Goal: Information Seeking & Learning: Learn about a topic

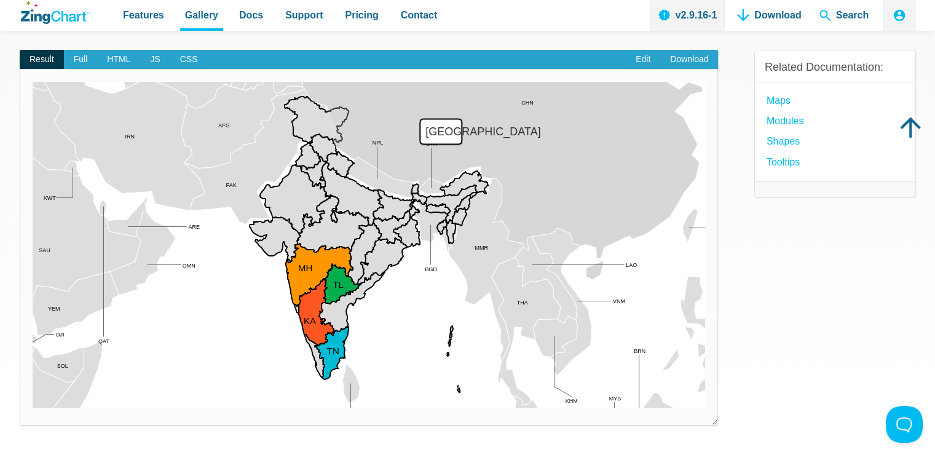
scroll to position [123, 0]
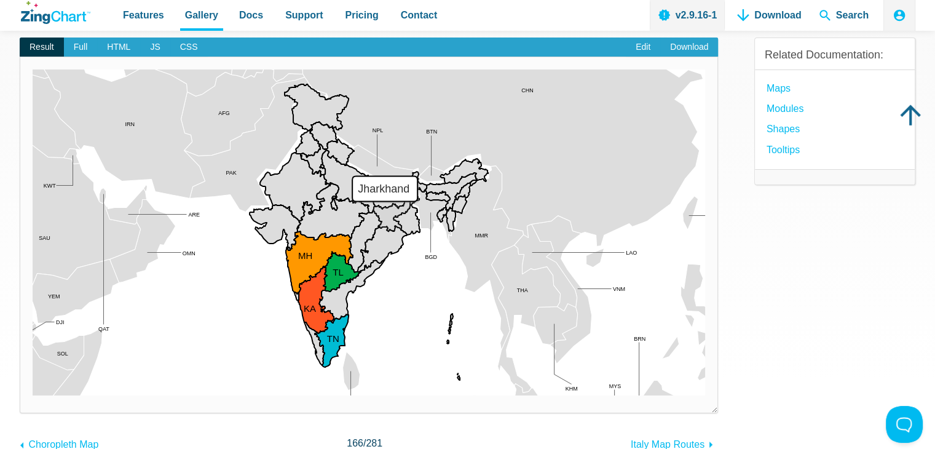
click at [33, 395] on area "Jharkhand" at bounding box center [33, 395] width 0 height 0
click at [33, 395] on area "Orissa" at bounding box center [33, 395] width 0 height 0
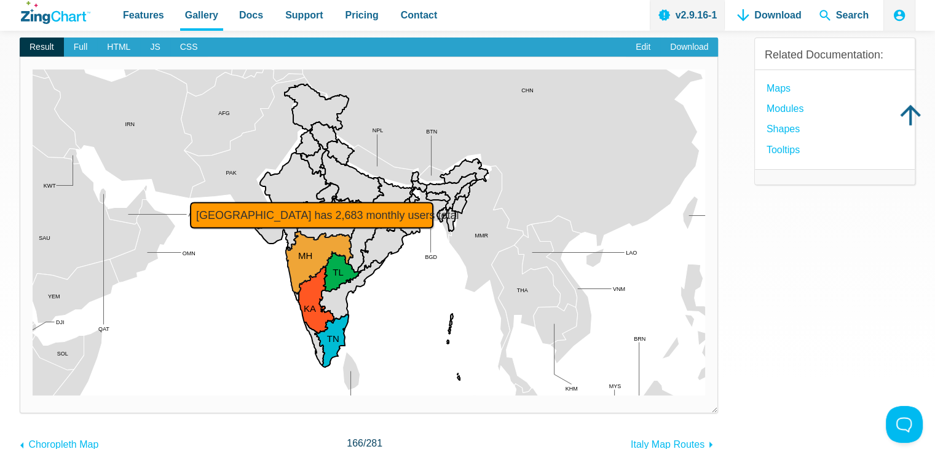
click at [33, 395] on area "Maharashtra has 2,683 monthly users total" at bounding box center [33, 395] width 0 height 0
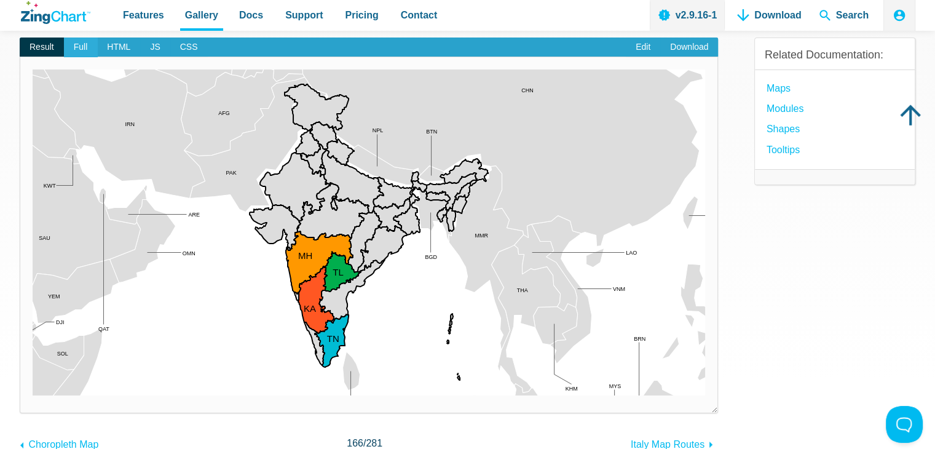
click at [76, 42] on span "Full" at bounding box center [81, 48] width 34 height 20
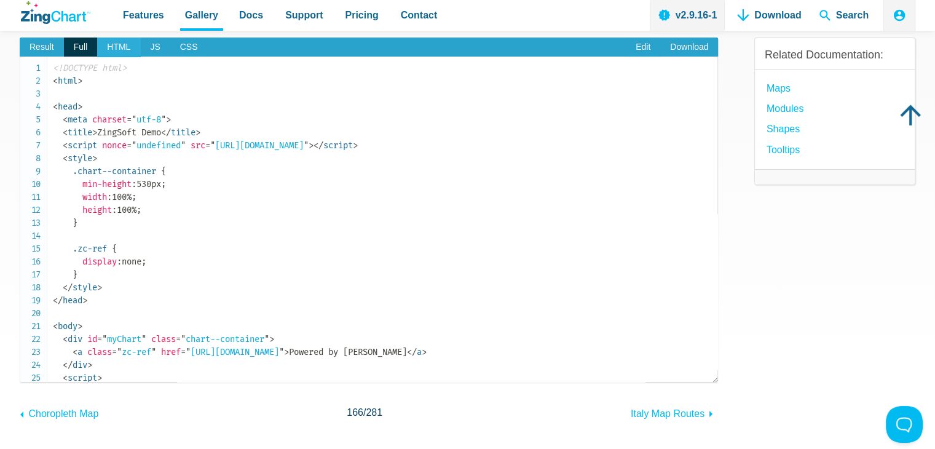
click at [111, 43] on span "HTML" at bounding box center [118, 48] width 43 height 20
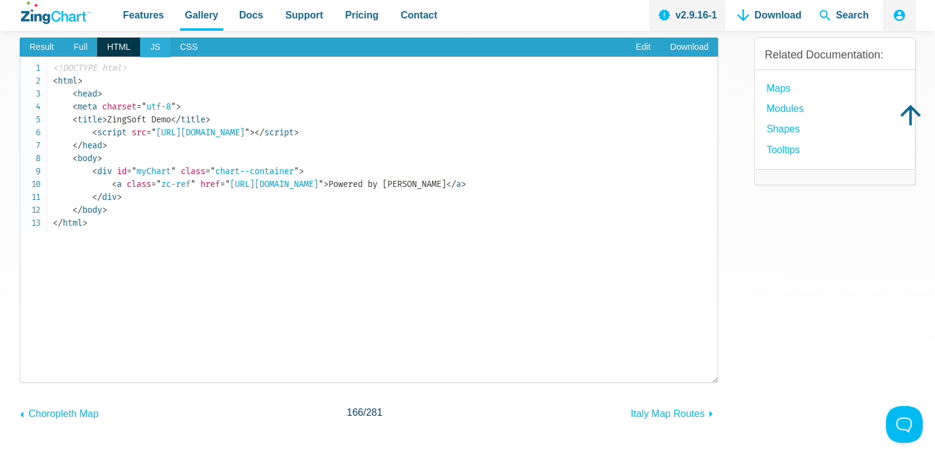
click at [148, 45] on span "JS" at bounding box center [155, 48] width 30 height 20
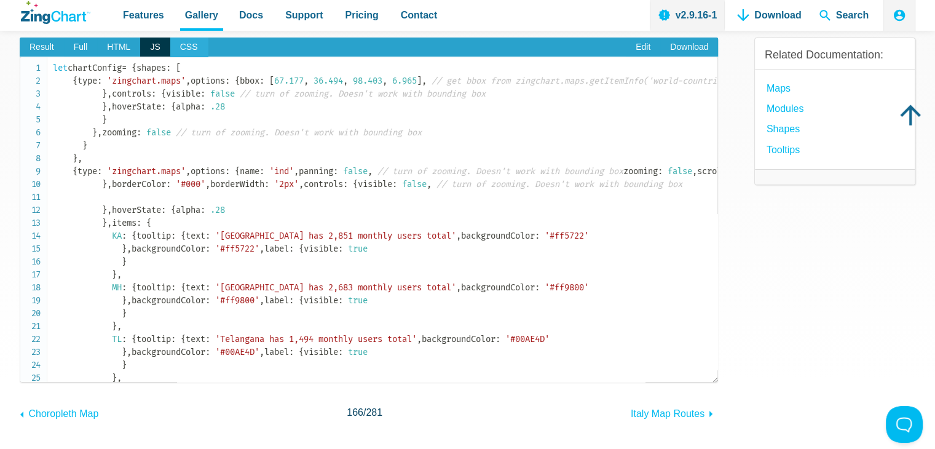
click at [182, 45] on span "CSS" at bounding box center [189, 48] width 38 height 20
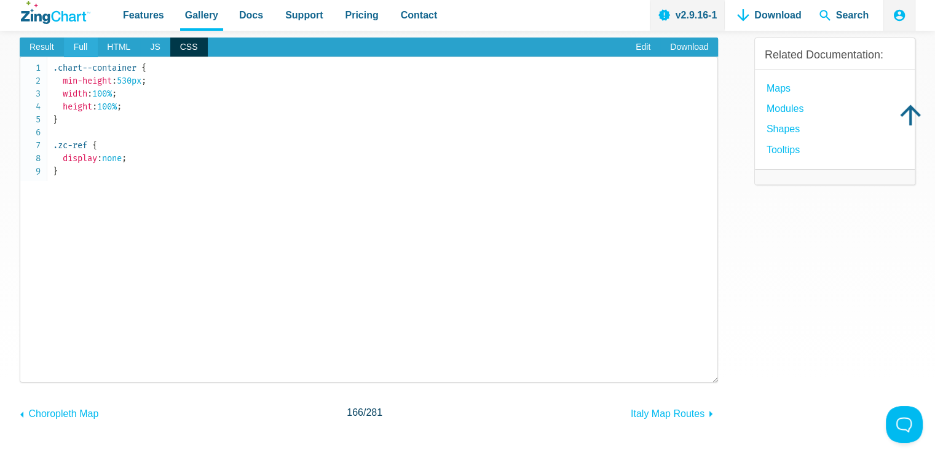
click at [79, 45] on span "Full" at bounding box center [81, 48] width 34 height 20
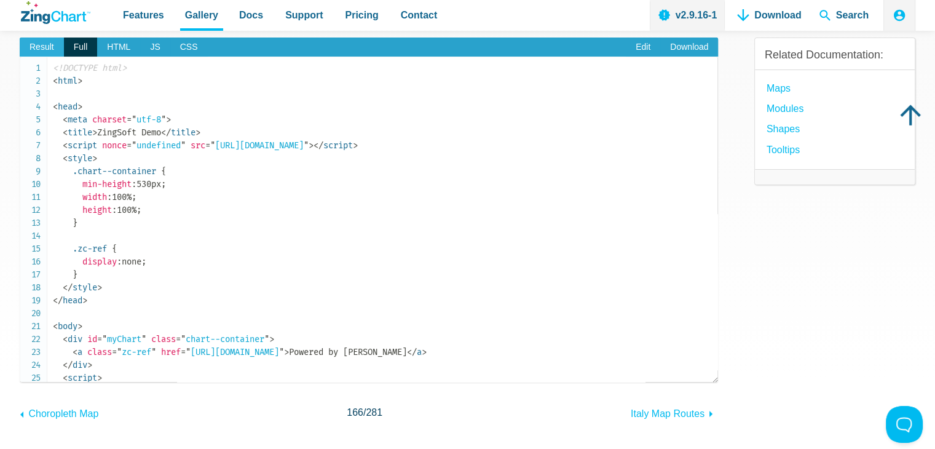
click at [47, 46] on span "Result" at bounding box center [42, 48] width 44 height 20
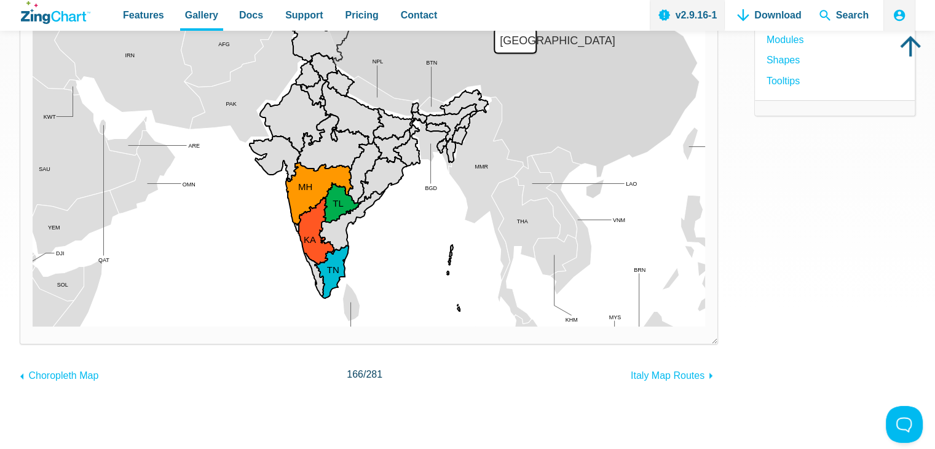
scroll to position [246, 0]
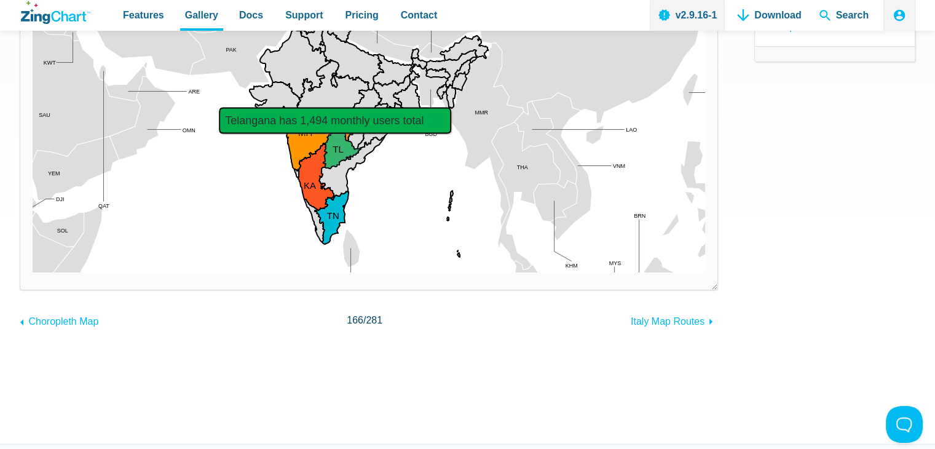
click at [33, 272] on area "Telangana has 1,494 monthly users total" at bounding box center [33, 272] width 0 height 0
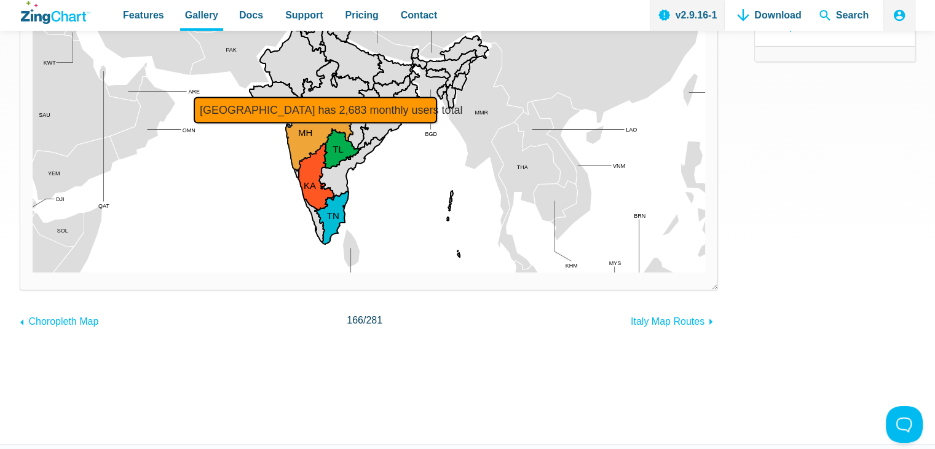
click at [33, 272] on area "Maharashtra has 2,683 monthly users total" at bounding box center [33, 272] width 0 height 0
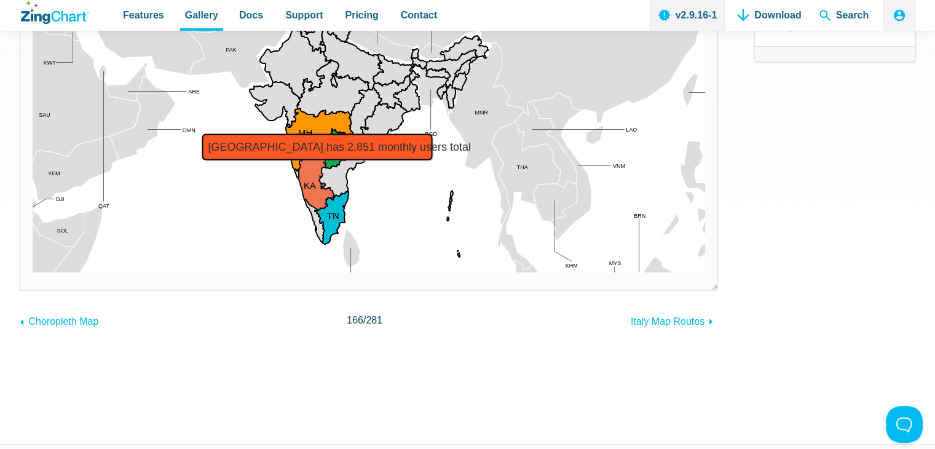
click at [33, 272] on area "Karnataka has 2,851 monthly users total" at bounding box center [33, 272] width 0 height 0
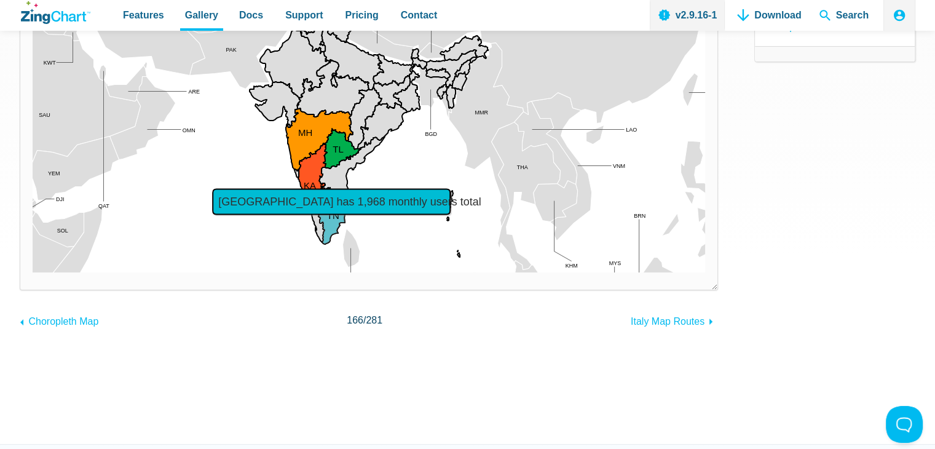
click at [33, 272] on area "Tamil Nadu has 1,968 monthly users total" at bounding box center [33, 272] width 0 height 0
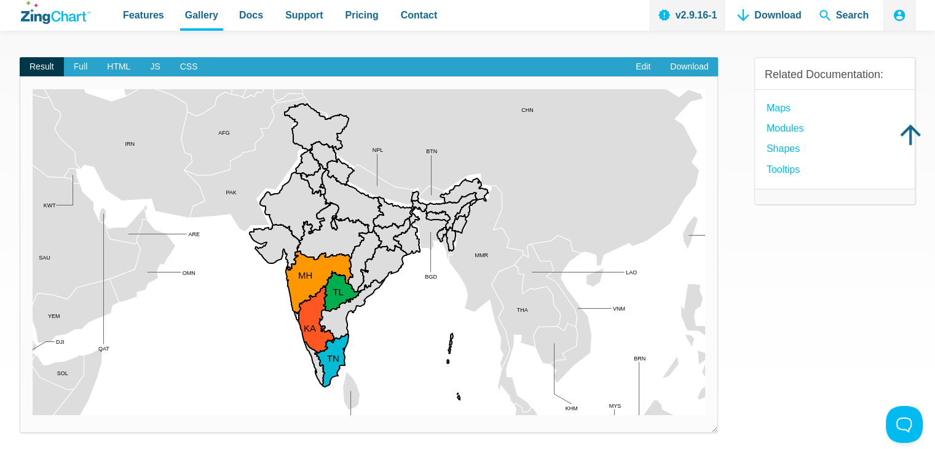
scroll to position [61, 0]
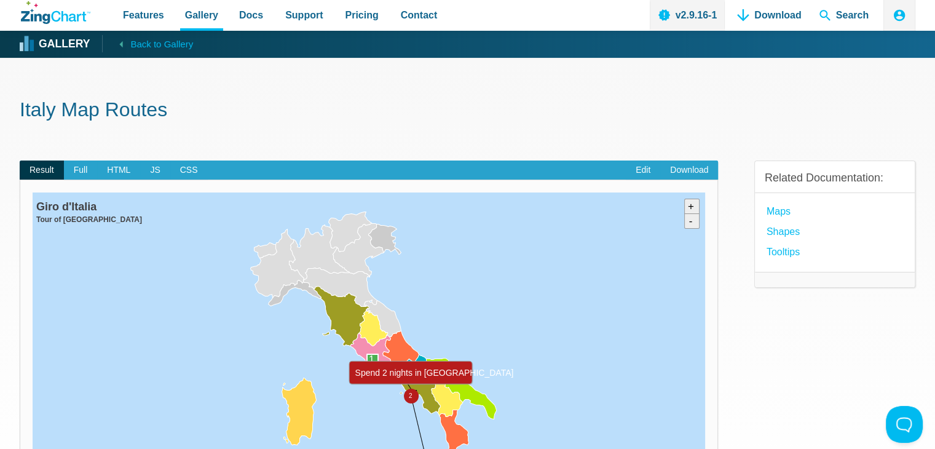
drag, startPoint x: 406, startPoint y: 392, endPoint x: 411, endPoint y: 397, distance: 7.0
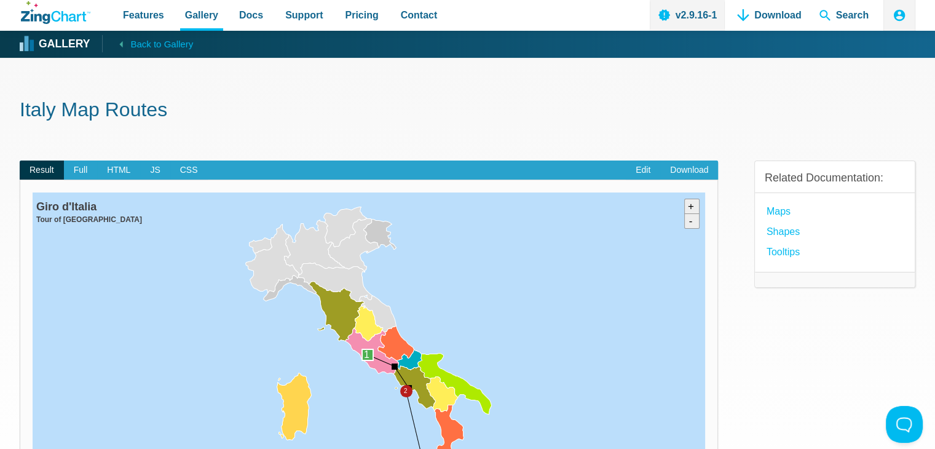
scroll to position [184, 0]
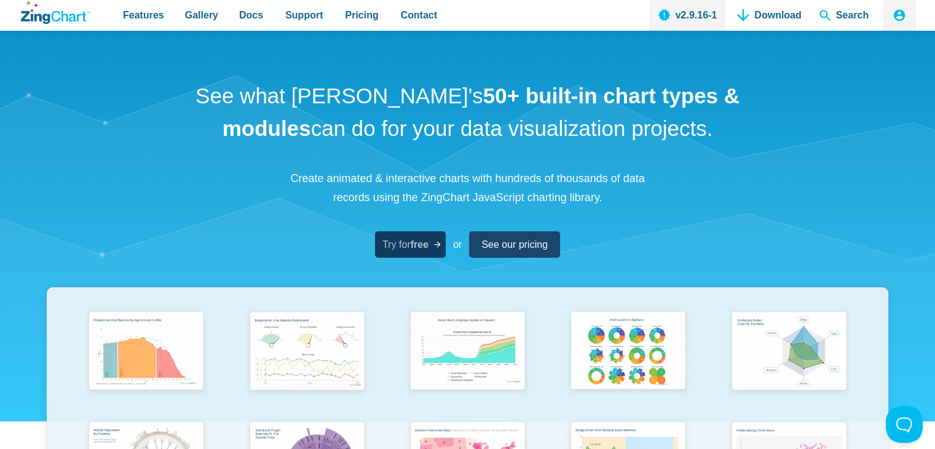
click at [418, 242] on strong "free" at bounding box center [420, 244] width 18 height 10
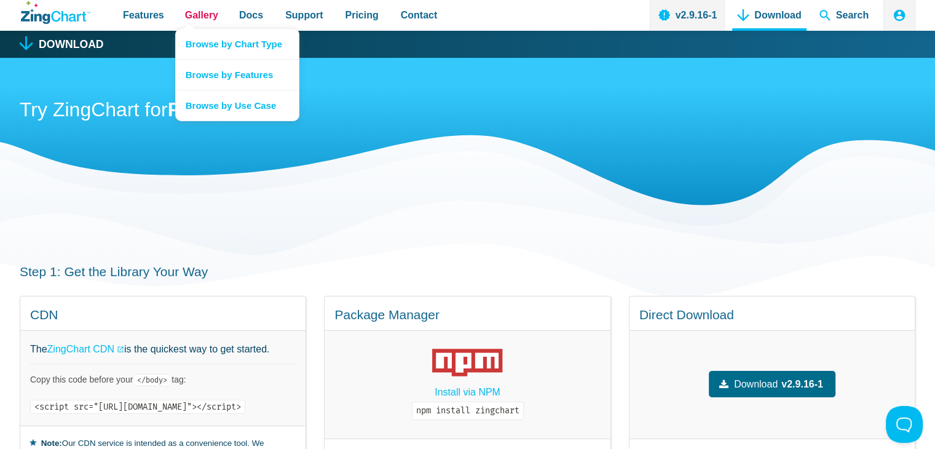
click at [196, 13] on span "Gallery" at bounding box center [201, 15] width 33 height 17
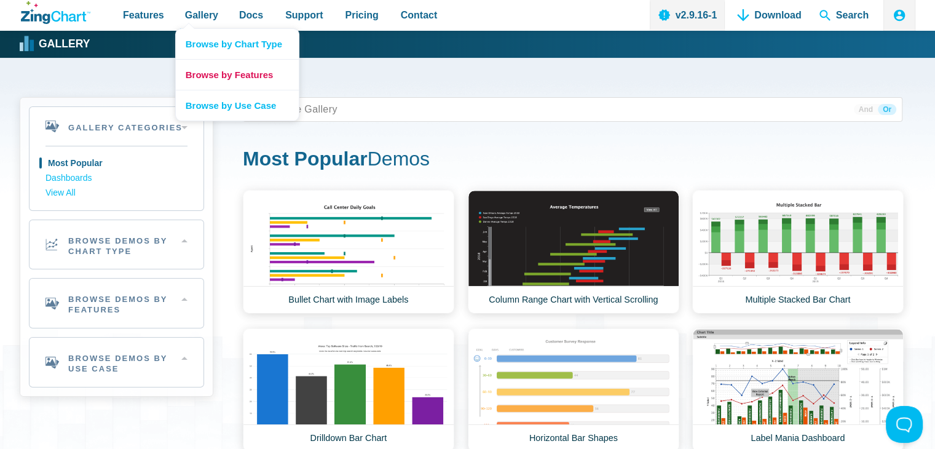
click at [195, 69] on link "Browse by Features" at bounding box center [237, 74] width 123 height 31
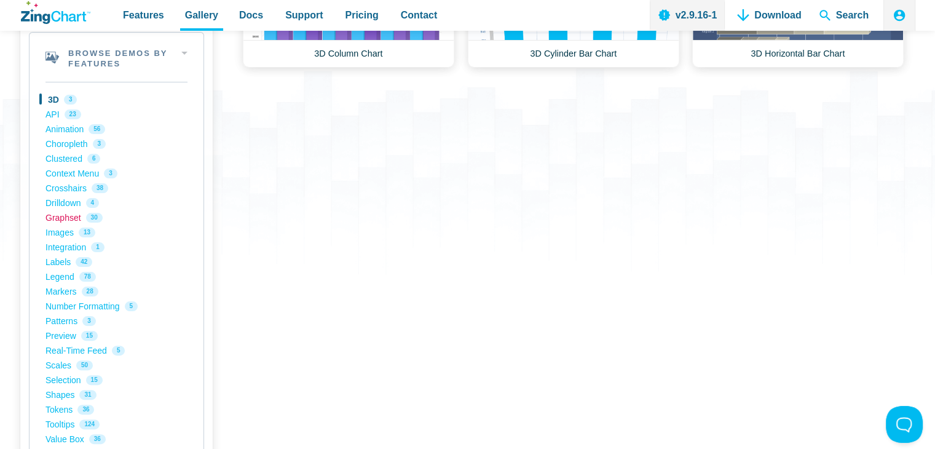
scroll to position [307, 0]
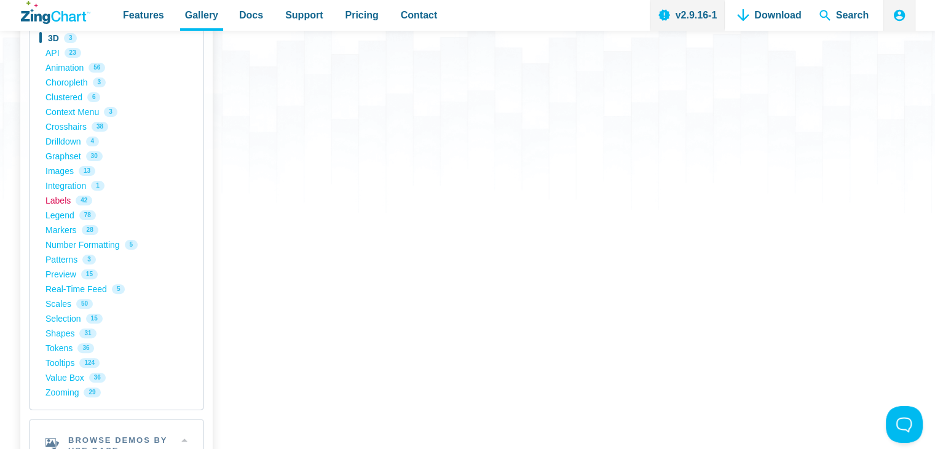
click at [56, 202] on link "Labels 42" at bounding box center [117, 200] width 142 height 15
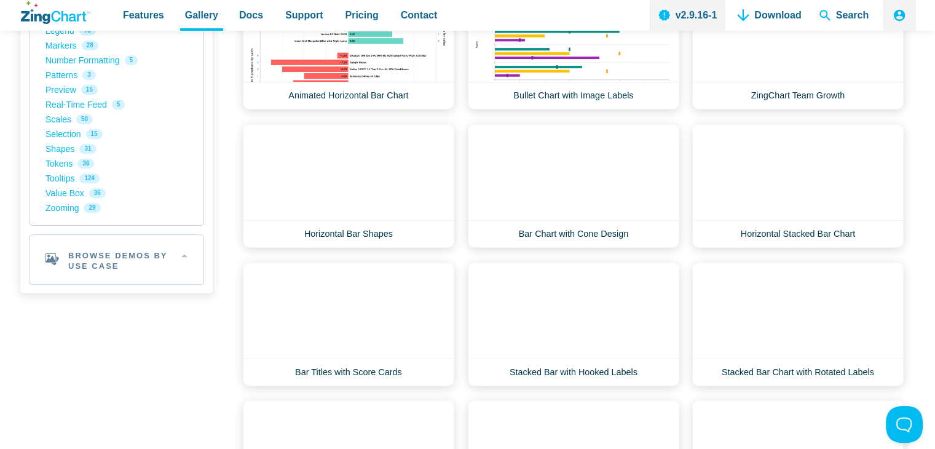
scroll to position [369, 0]
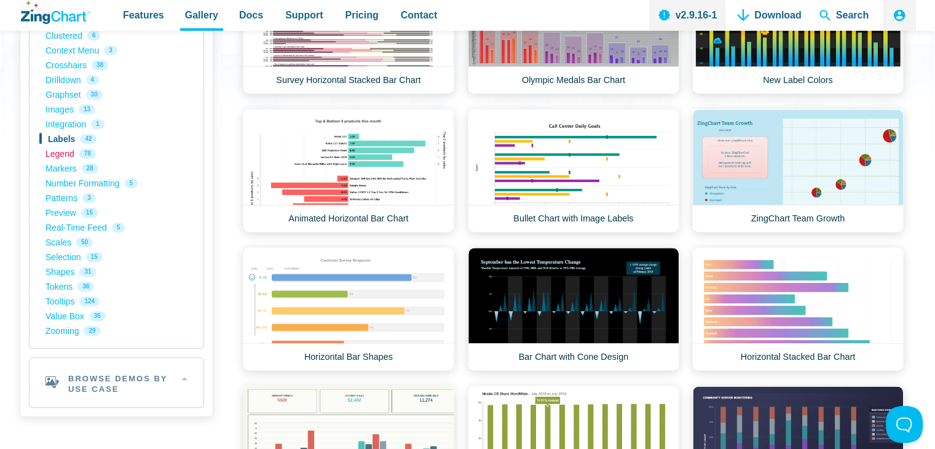
click at [62, 152] on link "Legend 78" at bounding box center [117, 153] width 142 height 15
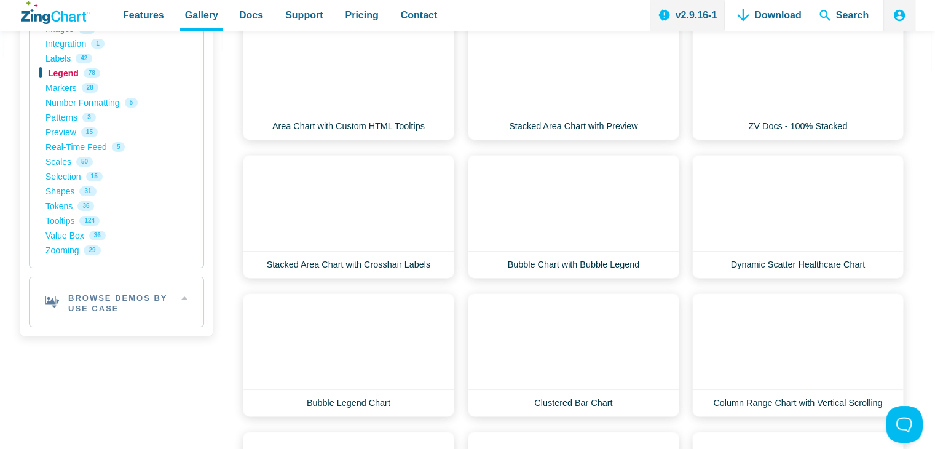
scroll to position [430, 0]
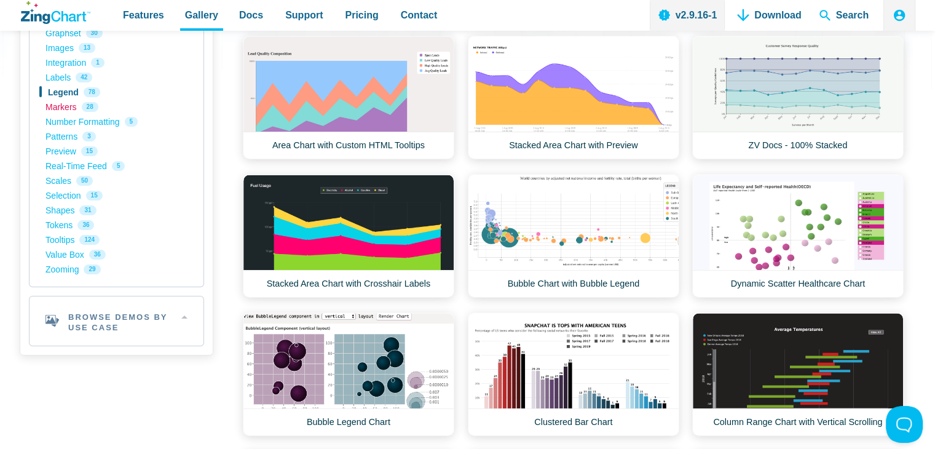
click at [74, 105] on link "Markers 28" at bounding box center [117, 107] width 142 height 15
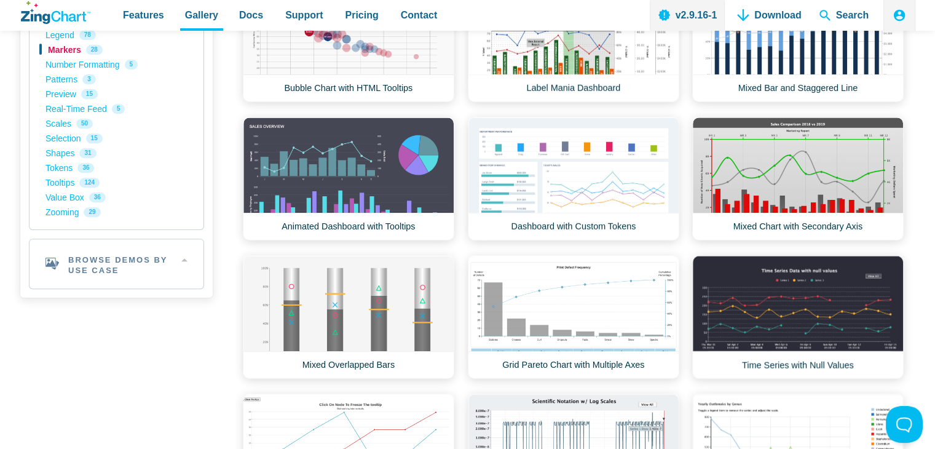
scroll to position [369, 0]
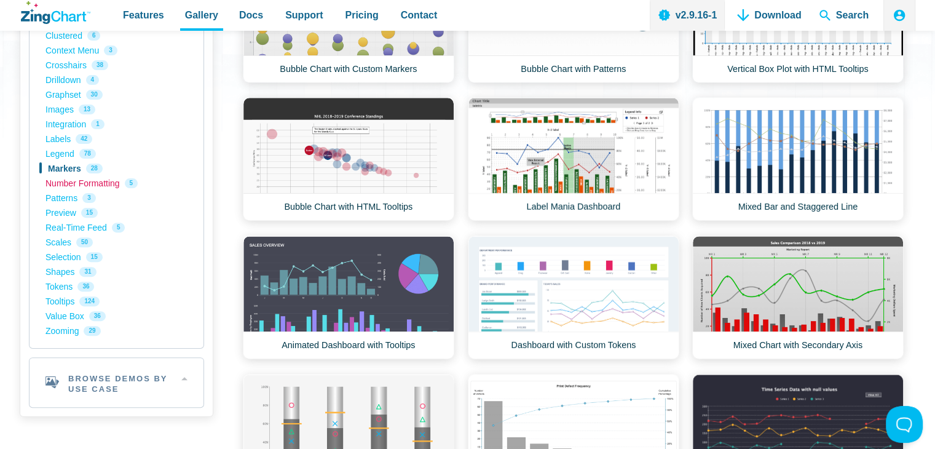
click at [85, 181] on link "Number Formatting 5" at bounding box center [117, 183] width 142 height 15
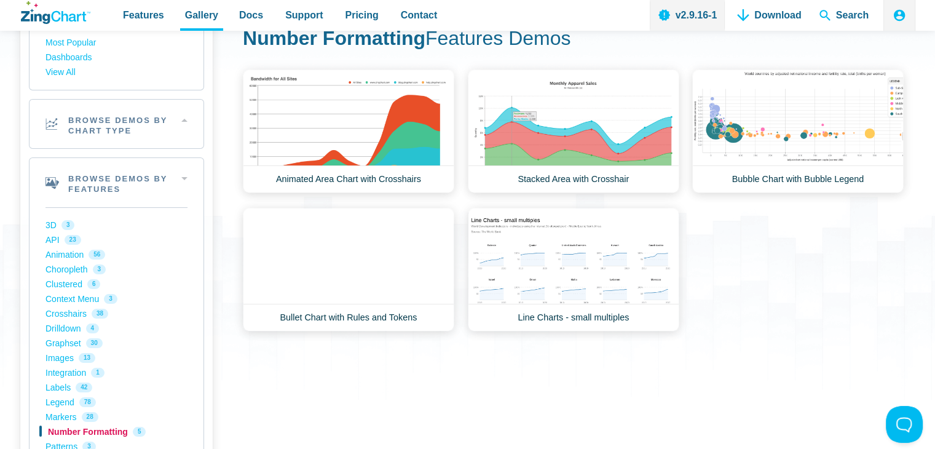
scroll to position [123, 0]
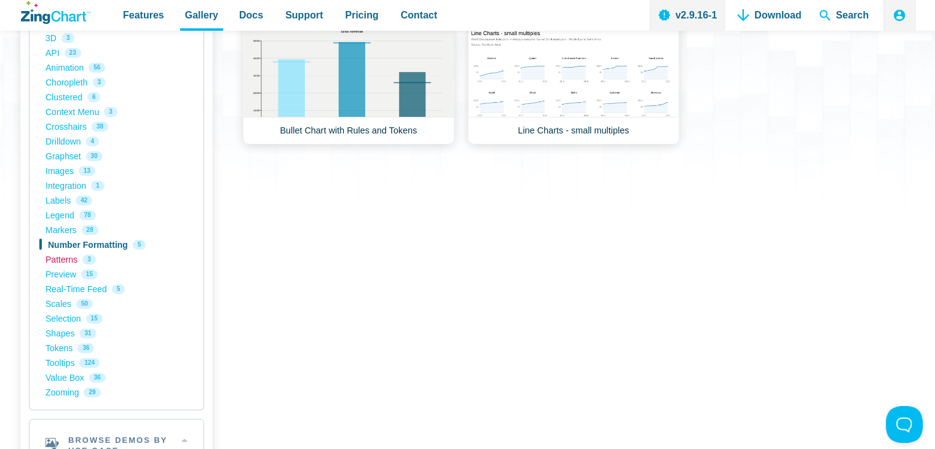
click at [68, 259] on link "Patterns 3" at bounding box center [117, 259] width 142 height 15
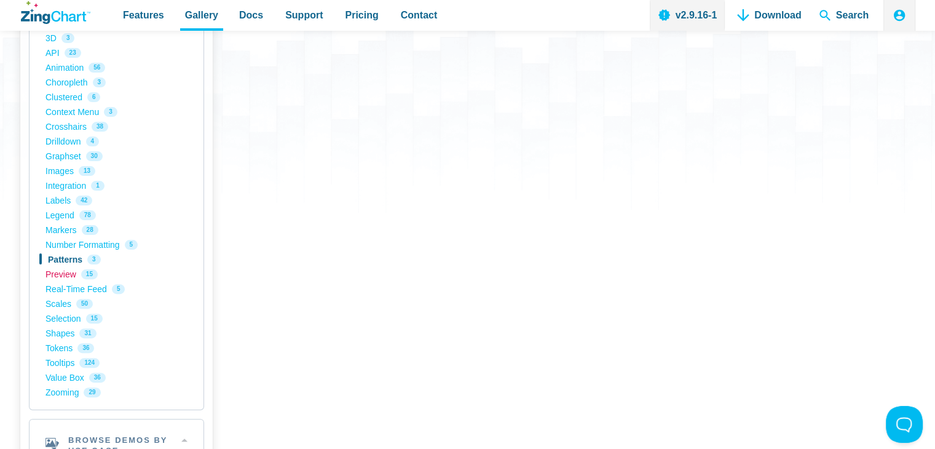
click at [65, 274] on link "Preview 15" at bounding box center [117, 274] width 142 height 15
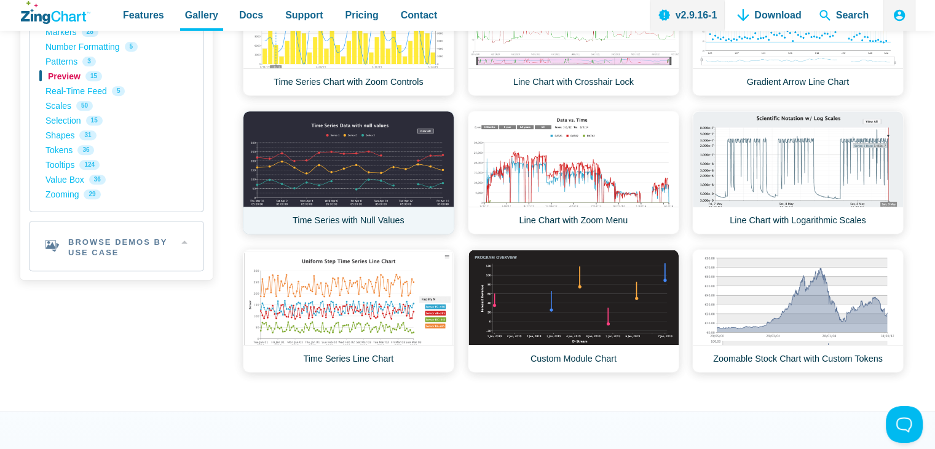
scroll to position [430, 0]
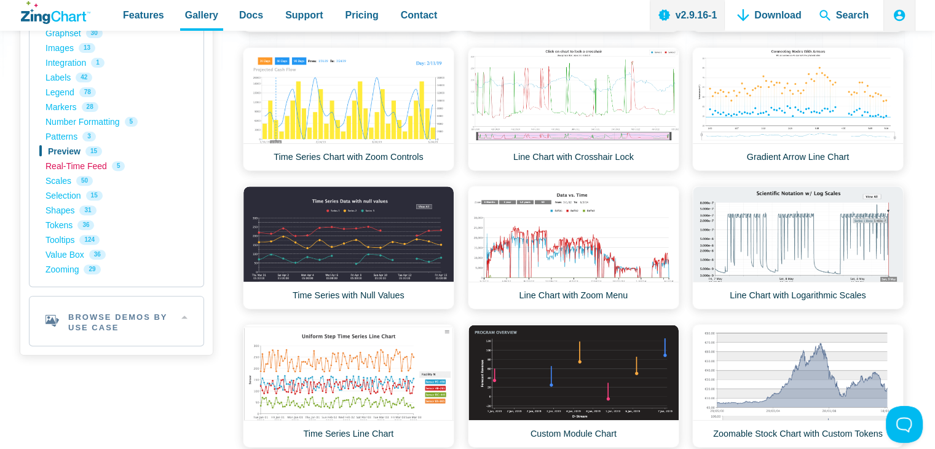
click at [84, 165] on link "Real-Time Feed 5" at bounding box center [117, 166] width 142 height 15
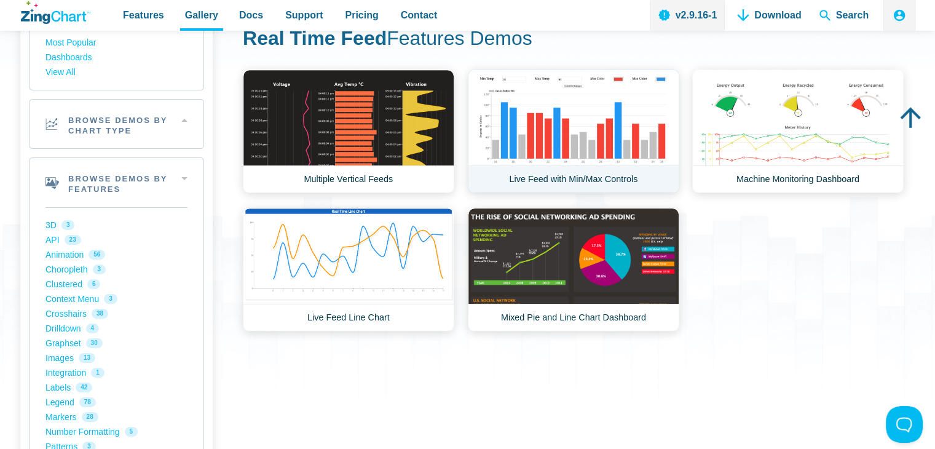
scroll to position [123, 0]
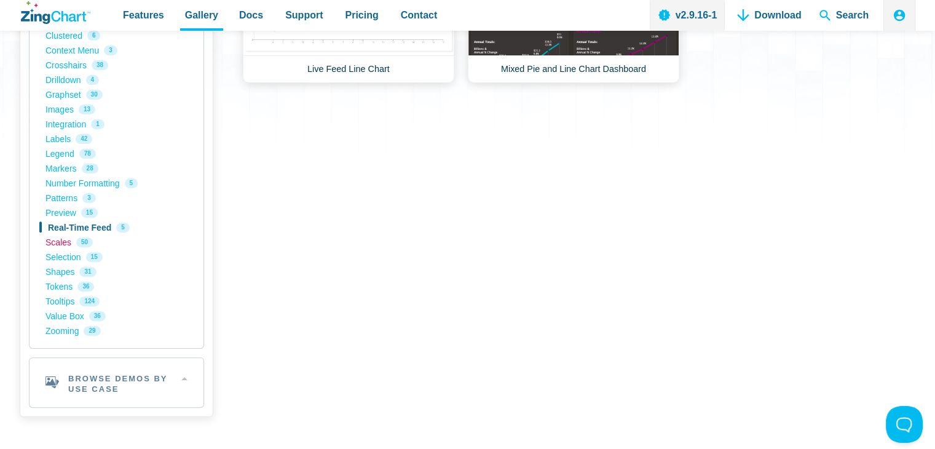
click at [64, 242] on link "Scales 50" at bounding box center [117, 242] width 142 height 15
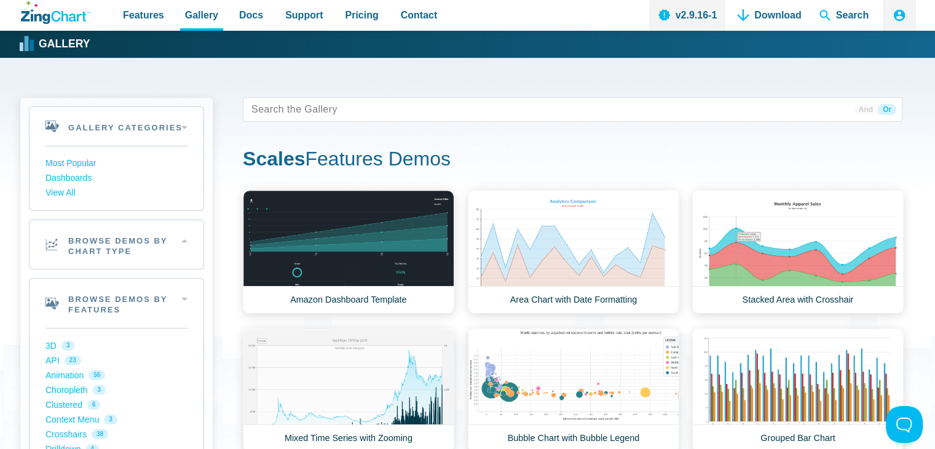
scroll to position [246, 0]
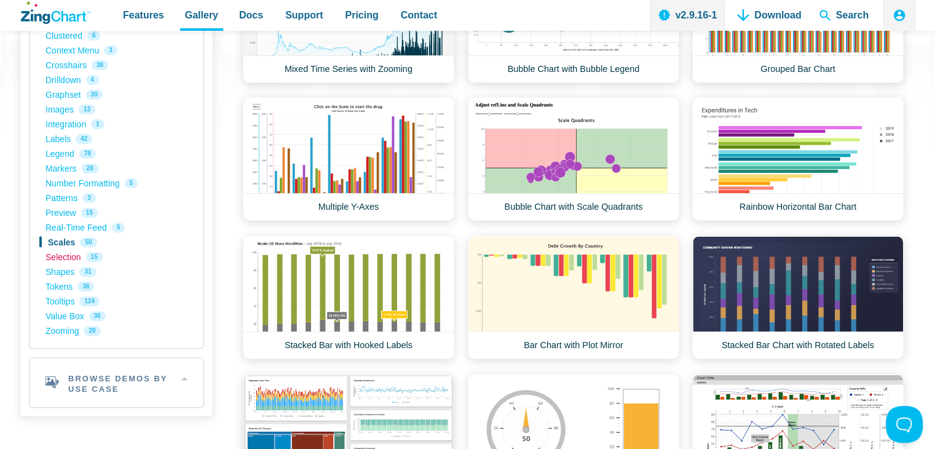
click at [63, 261] on link "Selection 15" at bounding box center [117, 257] width 142 height 15
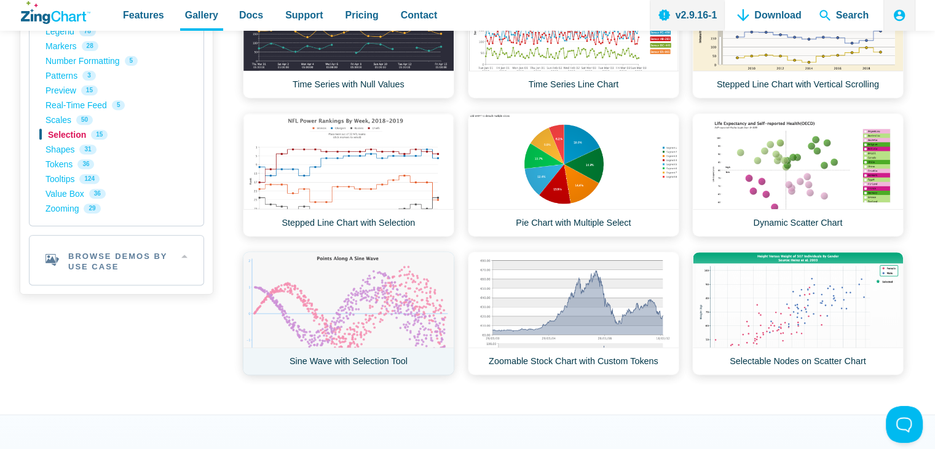
scroll to position [492, 0]
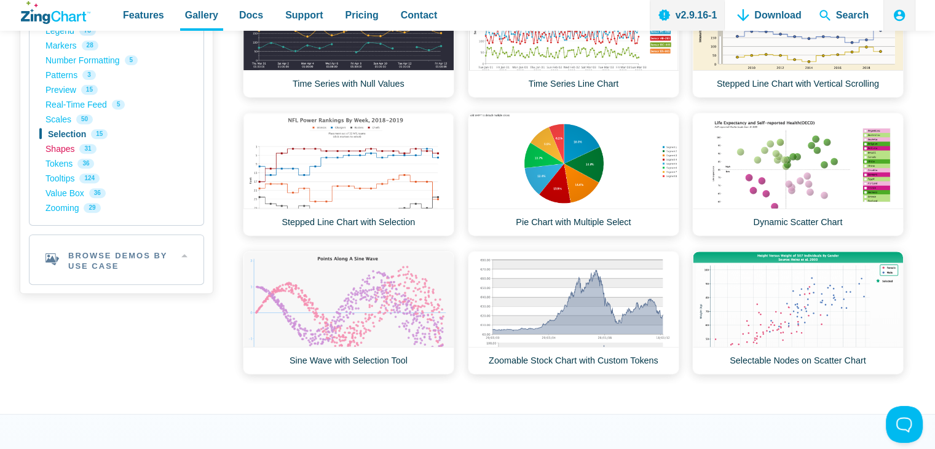
click at [58, 148] on link "Shapes 31" at bounding box center [117, 148] width 142 height 15
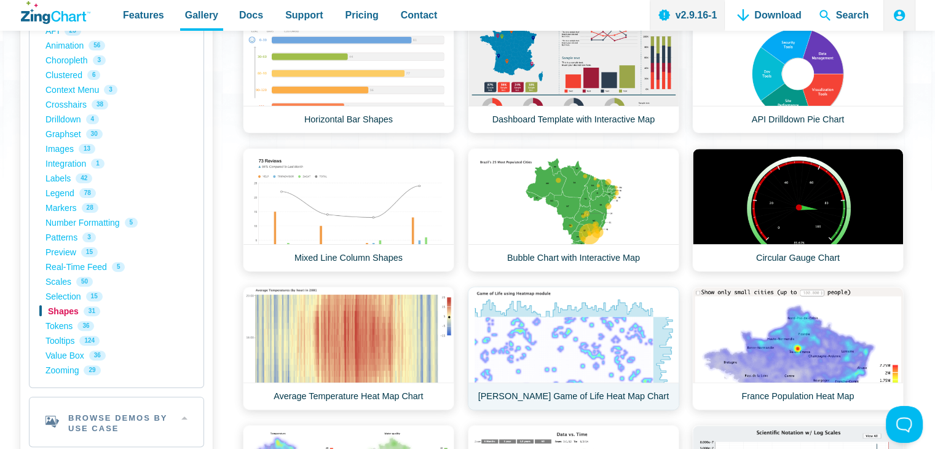
scroll to position [430, 0]
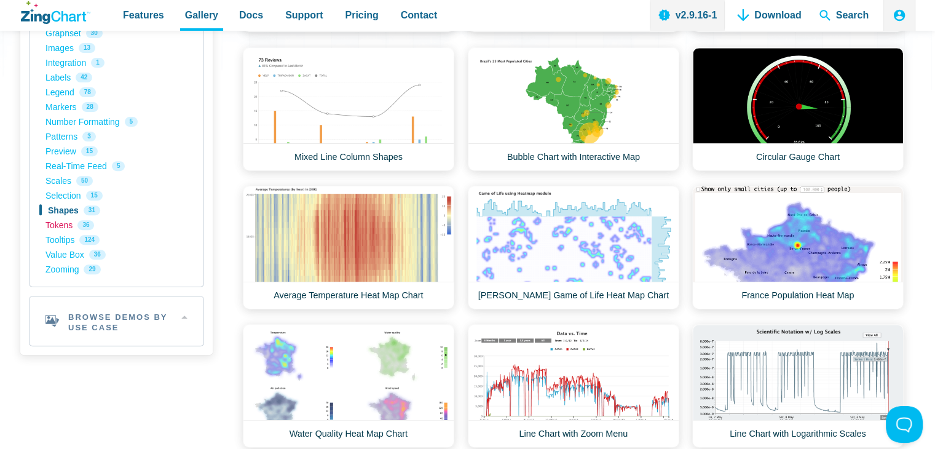
click at [59, 227] on link "Tokens 36" at bounding box center [117, 225] width 142 height 15
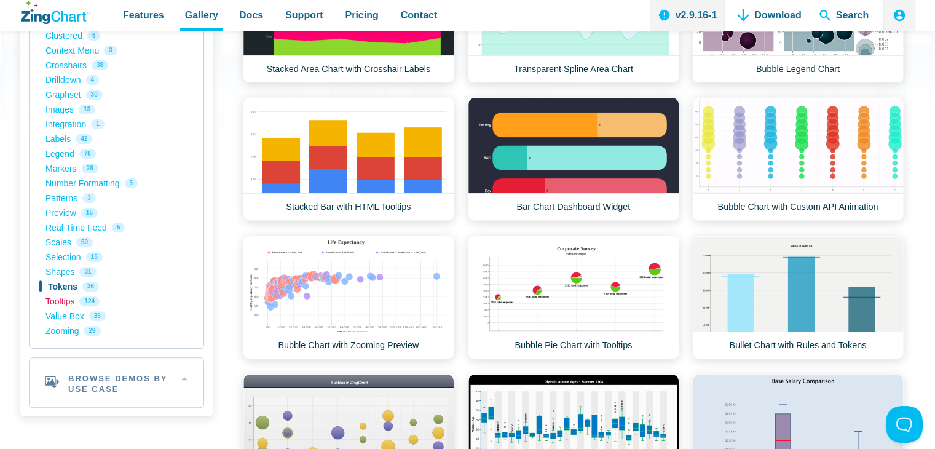
click at [60, 301] on link "Tooltips 124" at bounding box center [117, 301] width 142 height 15
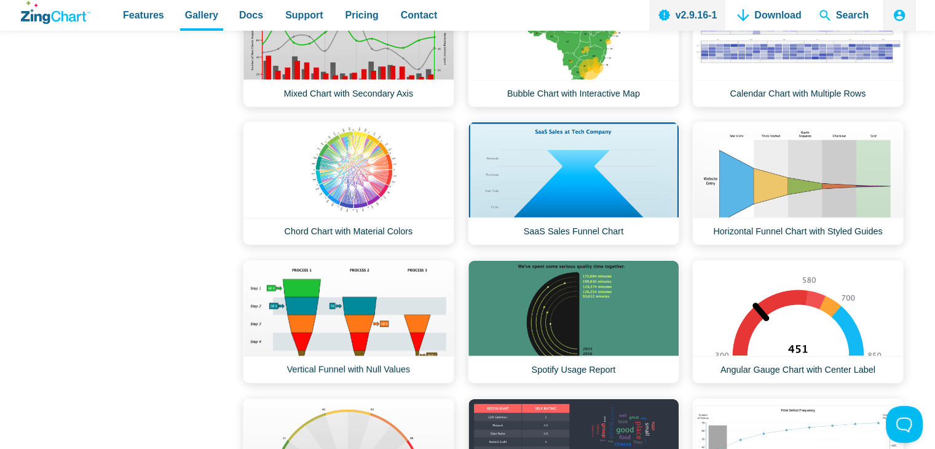
scroll to position [2705, 0]
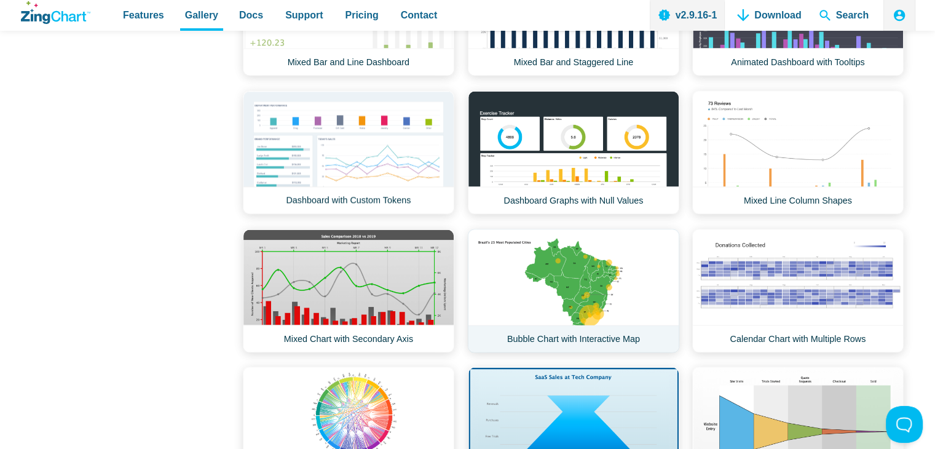
click at [545, 262] on link "Bubble Chart with Interactive Map" at bounding box center [574, 291] width 212 height 124
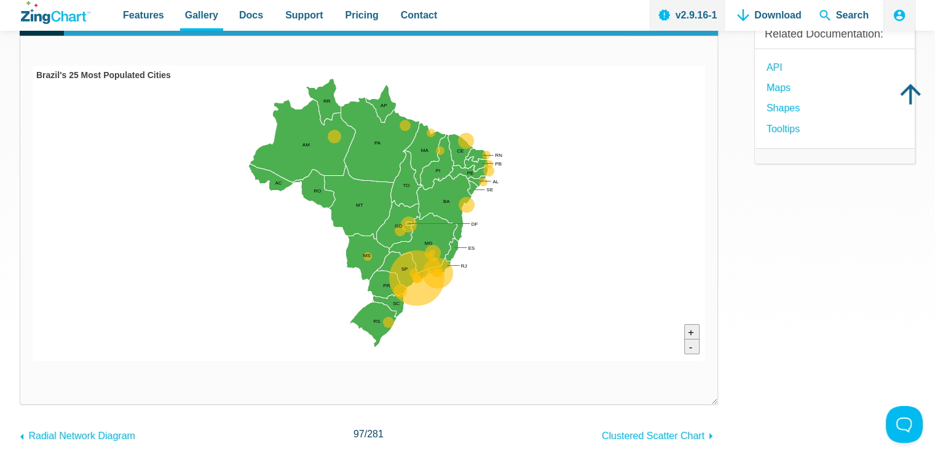
scroll to position [123, 0]
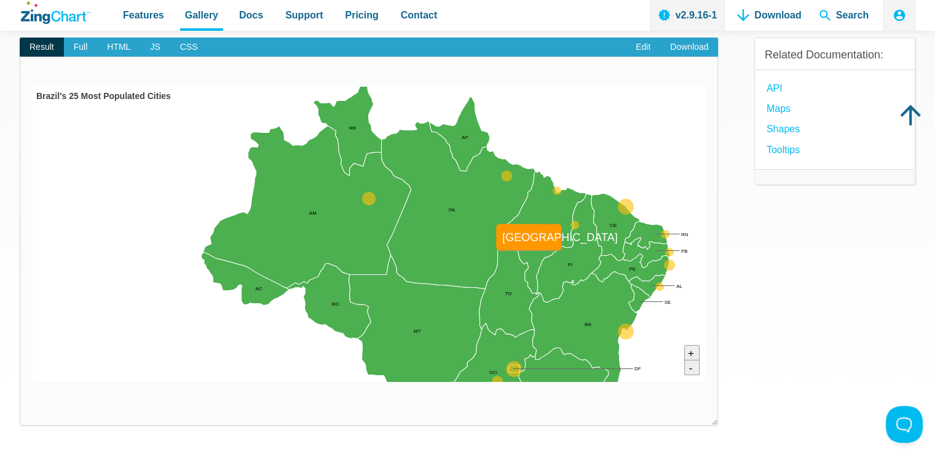
drag, startPoint x: 352, startPoint y: 175, endPoint x: 528, endPoint y: 263, distance: 195.8
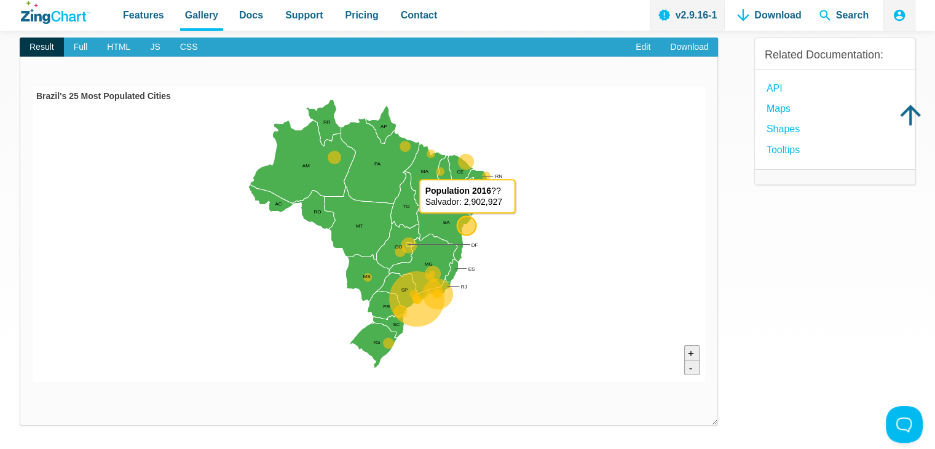
click at [33, 382] on area "<b>Population 2016</b> ??<br> Salvador: 2,902,927" at bounding box center [33, 382] width 0 height 0
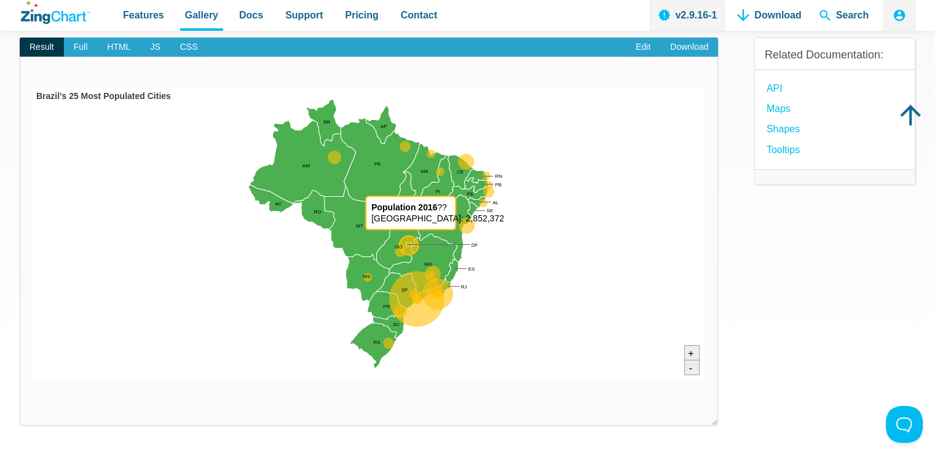
click at [33, 382] on area "<b>Population 2016</b> ??<br> Brasília: 2,852,372" at bounding box center [33, 382] width 0 height 0
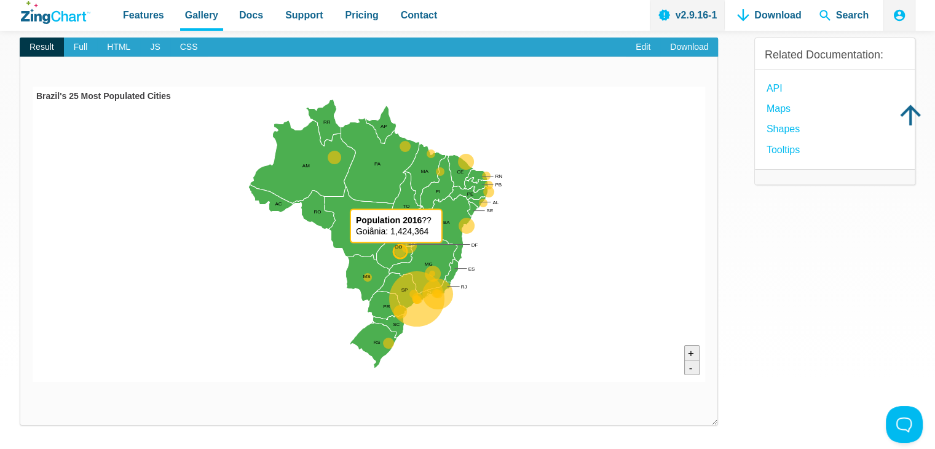
drag, startPoint x: 396, startPoint y: 255, endPoint x: 409, endPoint y: 247, distance: 15.5
click at [33, 382] on area "<b>Population 2016</b> ??<br> Goiânia: 1,424,364" at bounding box center [33, 382] width 0 height 0
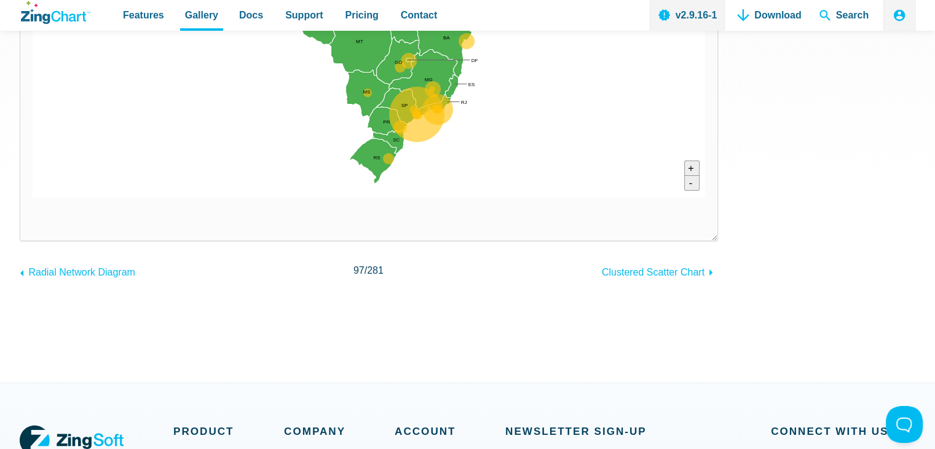
scroll to position [61, 0]
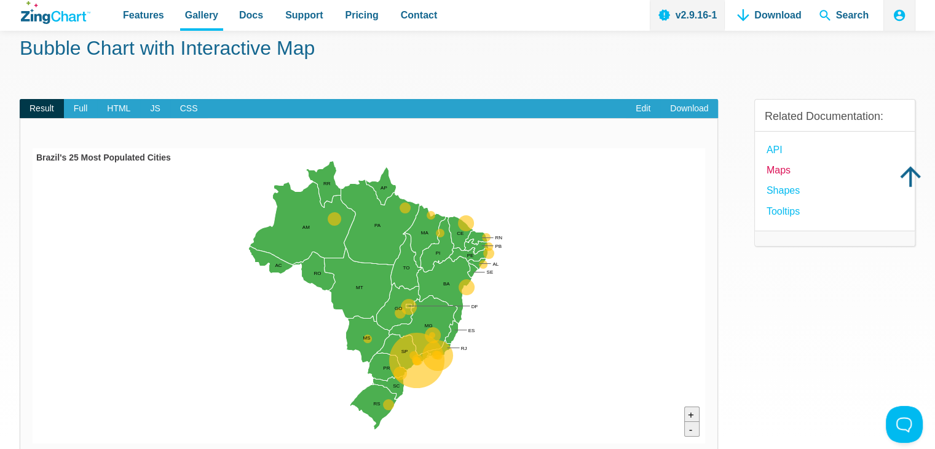
click at [784, 172] on link "Maps" at bounding box center [779, 170] width 24 height 17
click at [33, 443] on area "<b>Population 2016</b> ??<br> Manaus: 2,020,301" at bounding box center [33, 443] width 0 height 0
click at [33, 443] on area "<b>Population 2016</b> ??<br> Diadema: 409,613" at bounding box center [33, 443] width 0 height 0
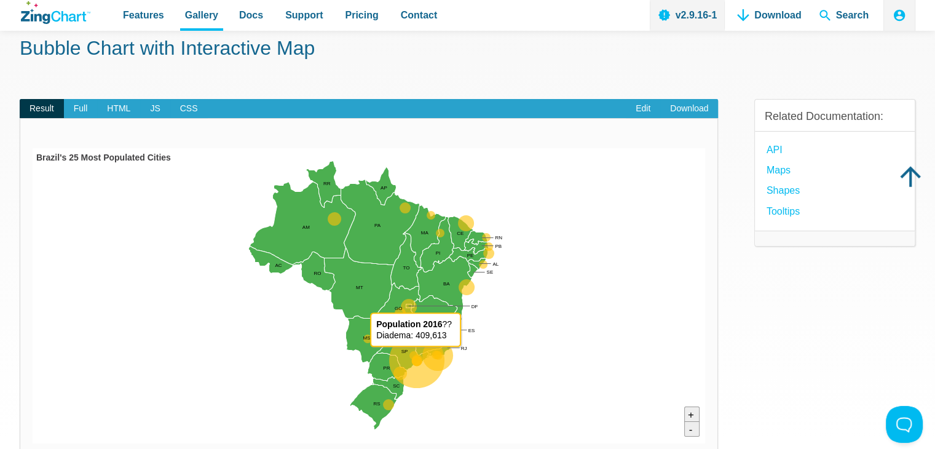
click at [33, 443] on area "<b>Population 2016</b> ??<br> Diadema: 409,613" at bounding box center [33, 443] width 0 height 0
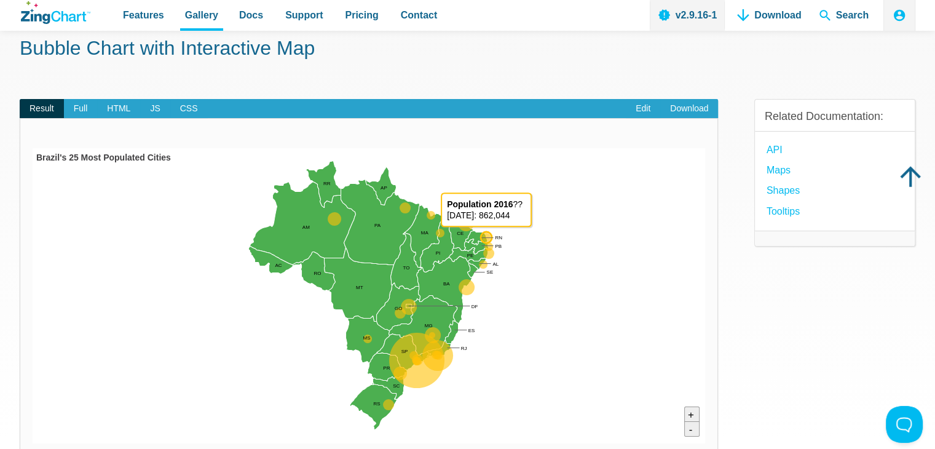
click at [33, 443] on area "<b>Population 2016</b> ??<br> Natal: 862,044" at bounding box center [33, 443] width 0 height 0
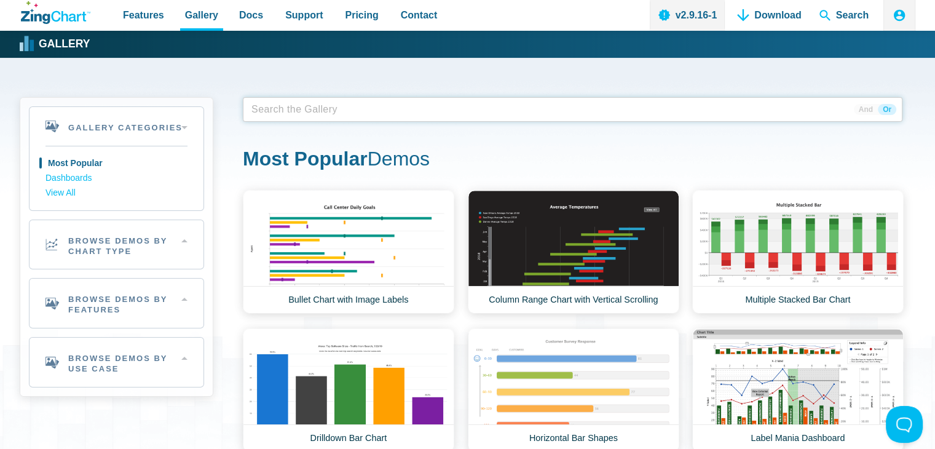
click at [278, 108] on span "App Content" at bounding box center [285, 109] width 77 height 17
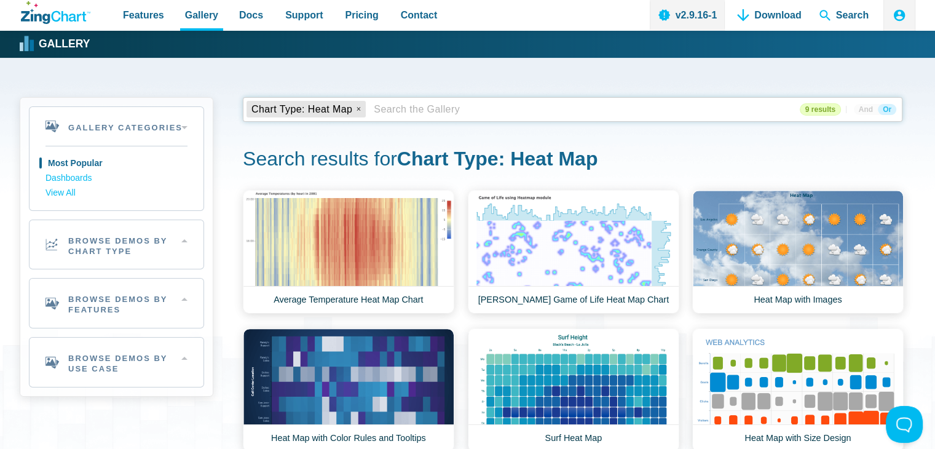
click at [404, 110] on span "App Content" at bounding box center [407, 109] width 77 height 17
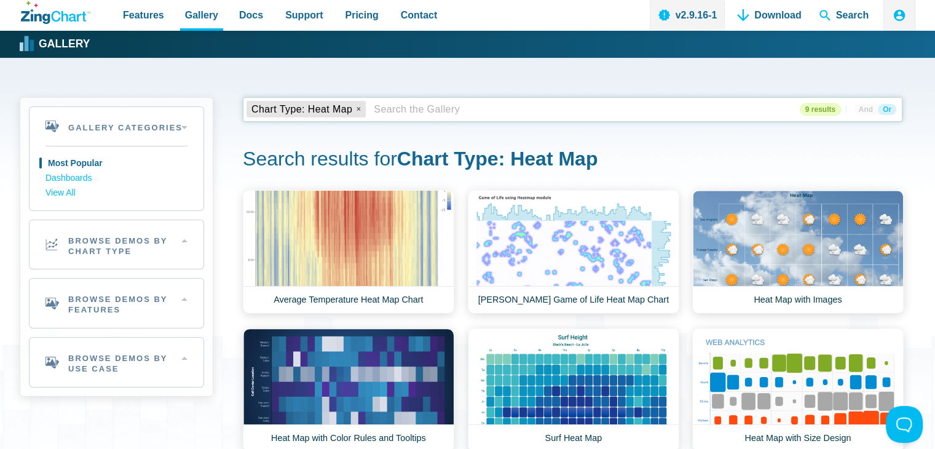
click at [404, 110] on span "App Content" at bounding box center [407, 109] width 77 height 17
drag, startPoint x: 14, startPoint y: 16, endPoint x: 101, endPoint y: 74, distance: 105.1
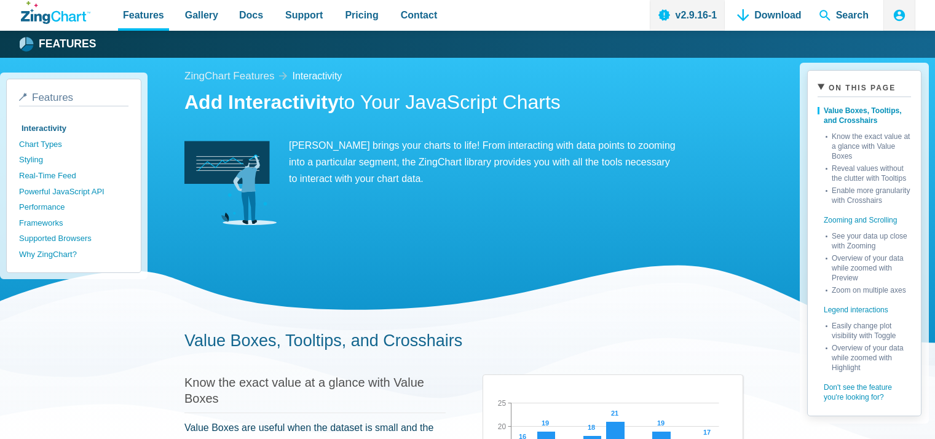
scroll to position [184, 0]
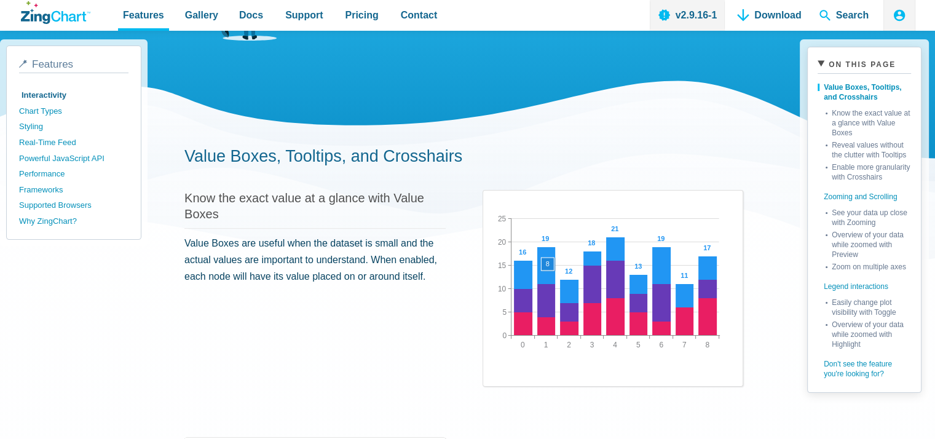
click at [493, 354] on area "App Content" at bounding box center [493, 354] width 0 height 0
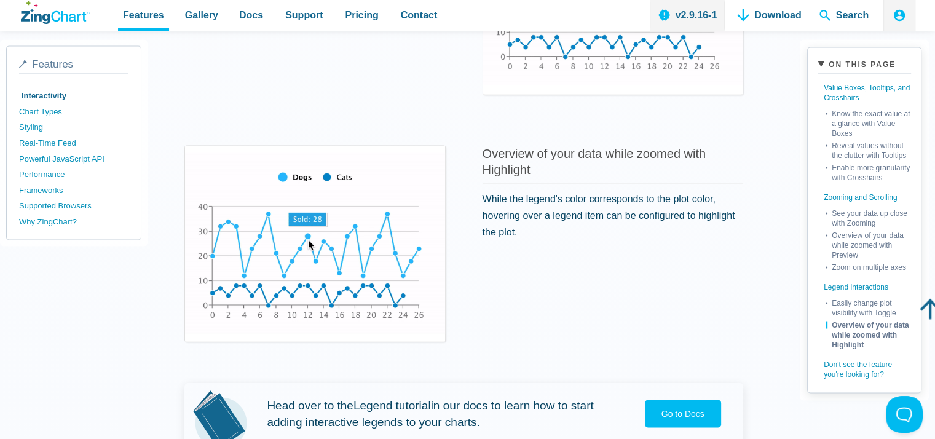
scroll to position [2275, 0]
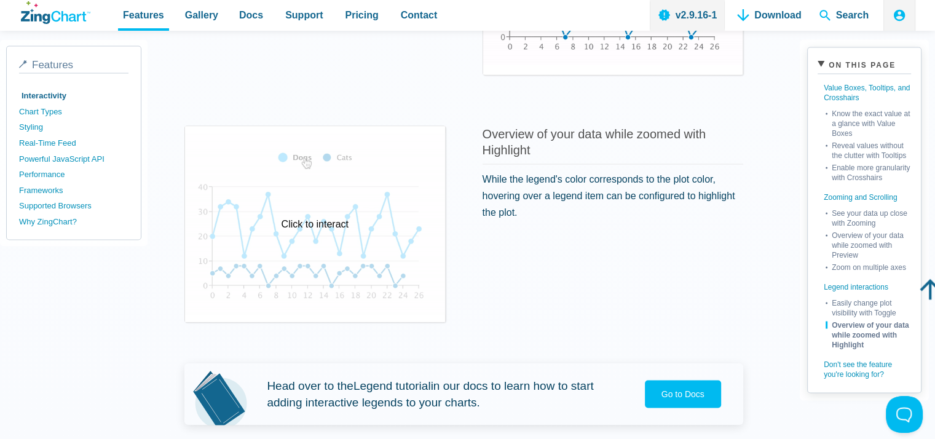
click at [376, 242] on div "Click to interact" at bounding box center [315, 224] width 260 height 196
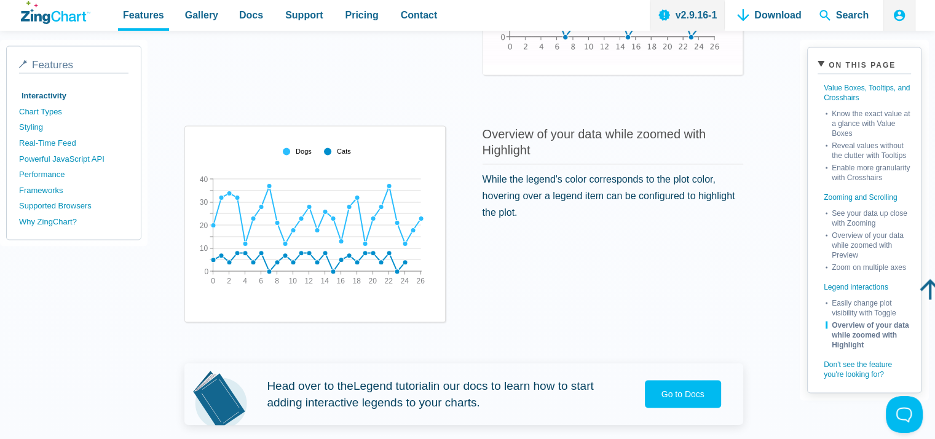
click at [376, 242] on img "App Content" at bounding box center [317, 213] width 245 height 154
click at [321, 229] on img "App Content" at bounding box center [317, 213] width 245 height 154
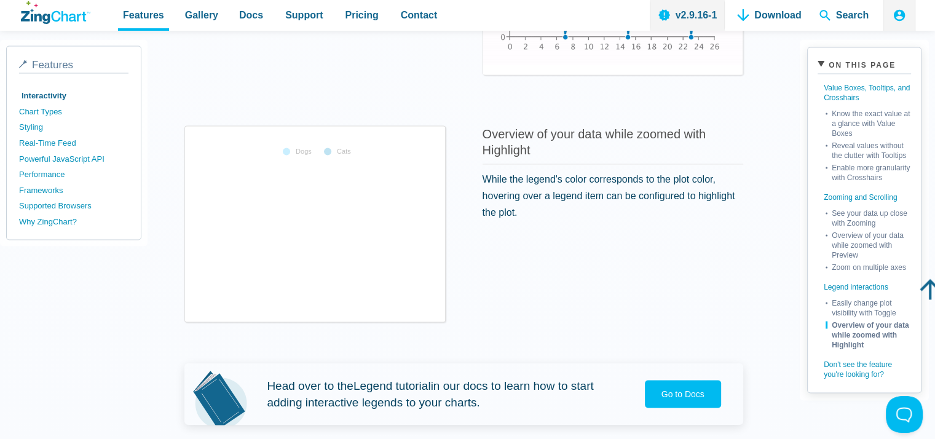
click at [316, 220] on img "App Content" at bounding box center [317, 213] width 245 height 154
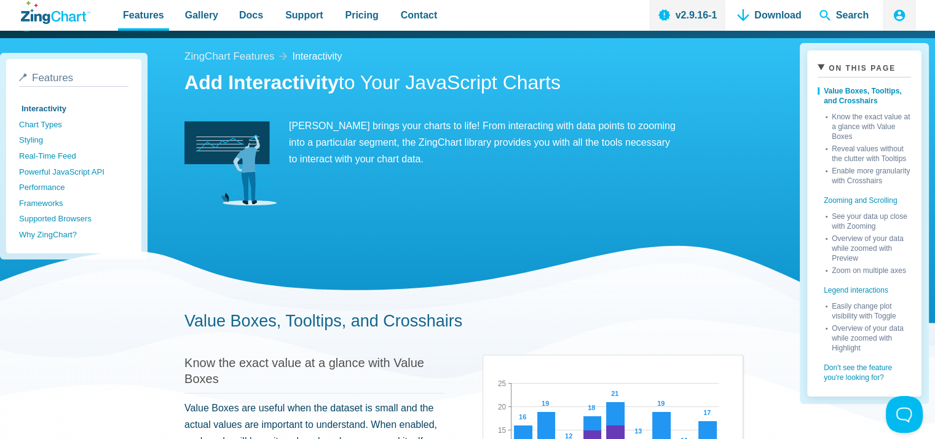
scroll to position [0, 0]
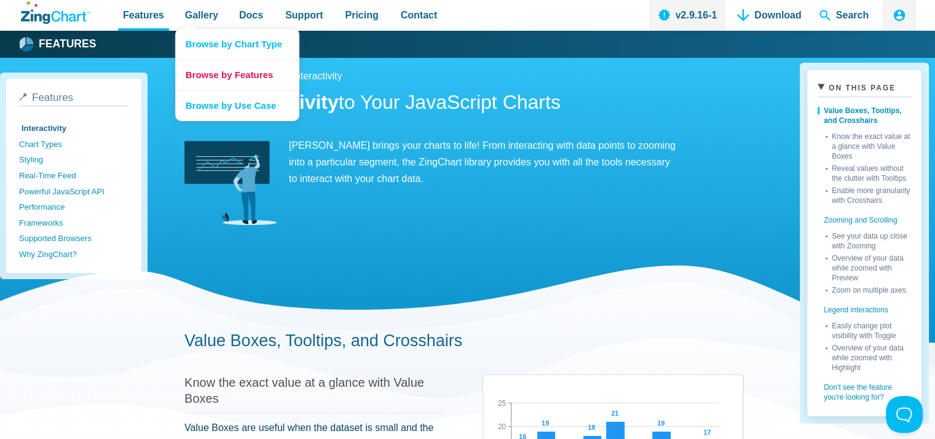
click at [209, 72] on link "Browse by Features" at bounding box center [237, 74] width 123 height 31
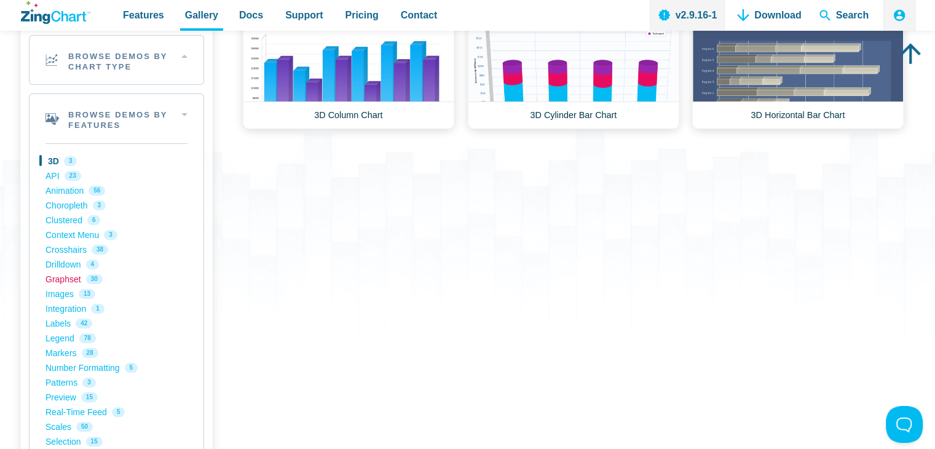
click at [61, 277] on link "Graphset 30" at bounding box center [117, 279] width 142 height 15
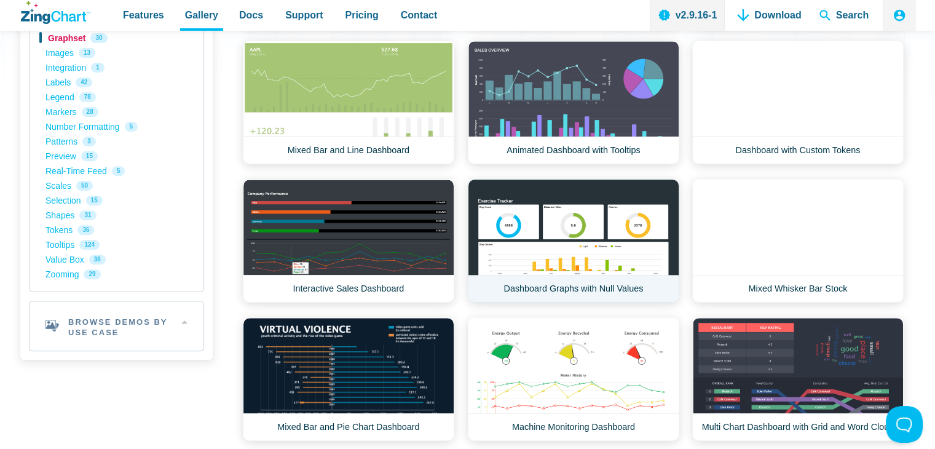
scroll to position [492, 0]
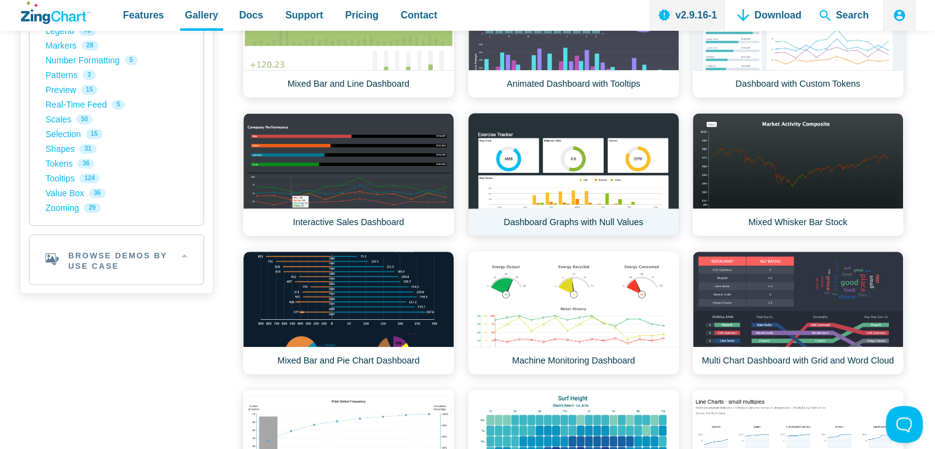
click at [566, 176] on link "Dashboard Graphs with Null Values" at bounding box center [574, 175] width 212 height 124
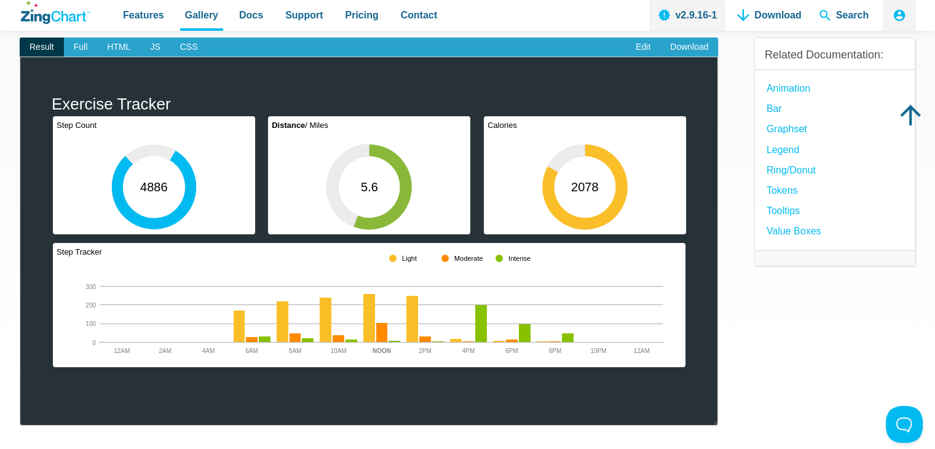
click at [588, 188] on img "App Content" at bounding box center [369, 234] width 673 height 295
click at [33, 382] on area "App Content" at bounding box center [33, 382] width 0 height 0
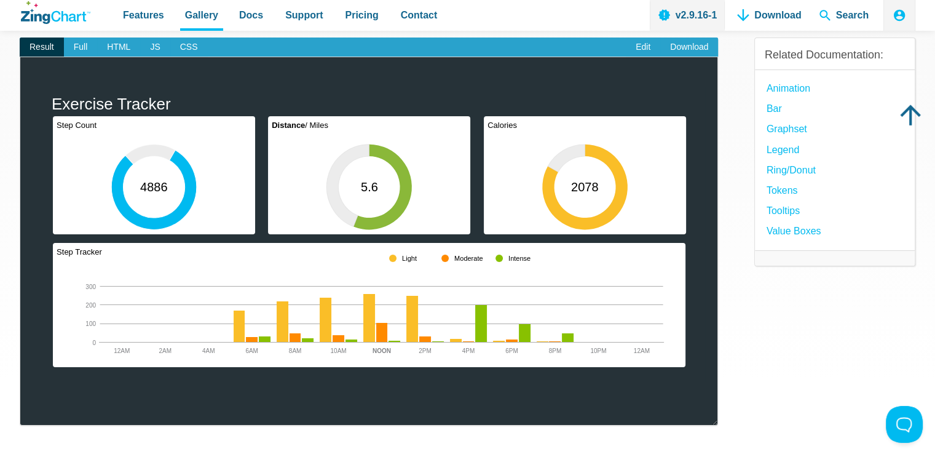
click at [33, 382] on area "App Content" at bounding box center [33, 382] width 0 height 0
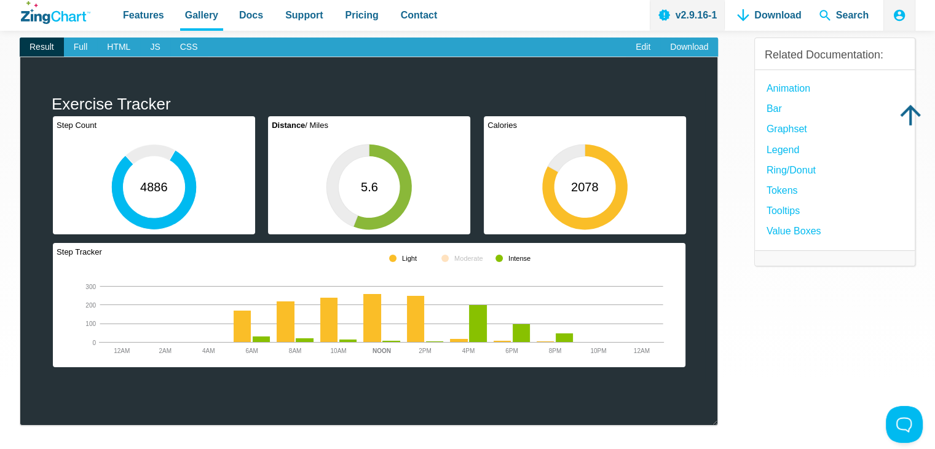
click at [396, 256] on div "App Content" at bounding box center [462, 258] width 161 height 18
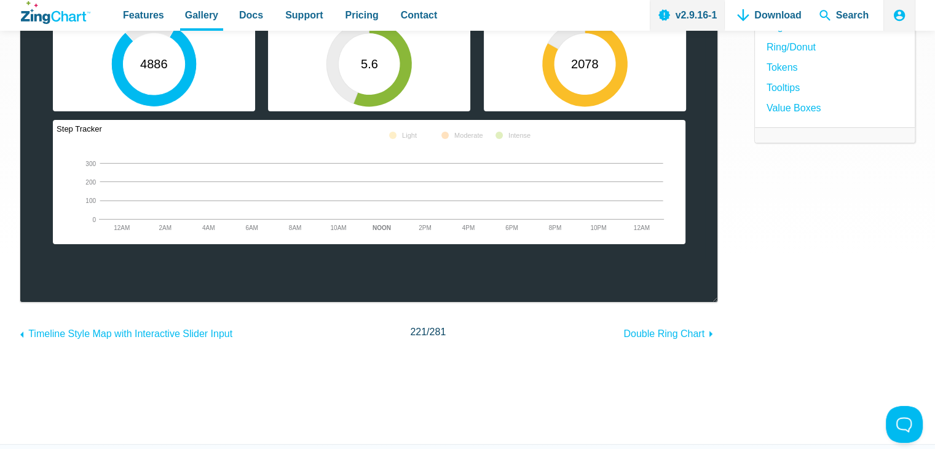
scroll to position [123, 0]
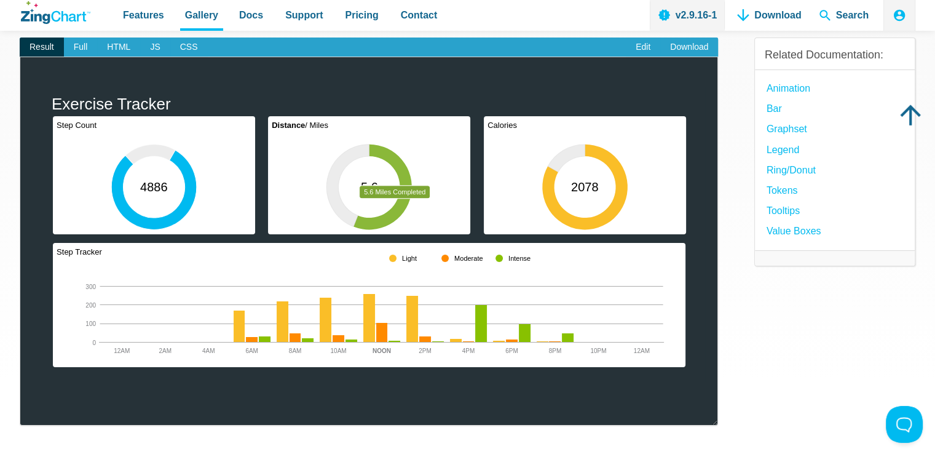
click at [33, 382] on area "App Content" at bounding box center [33, 382] width 0 height 0
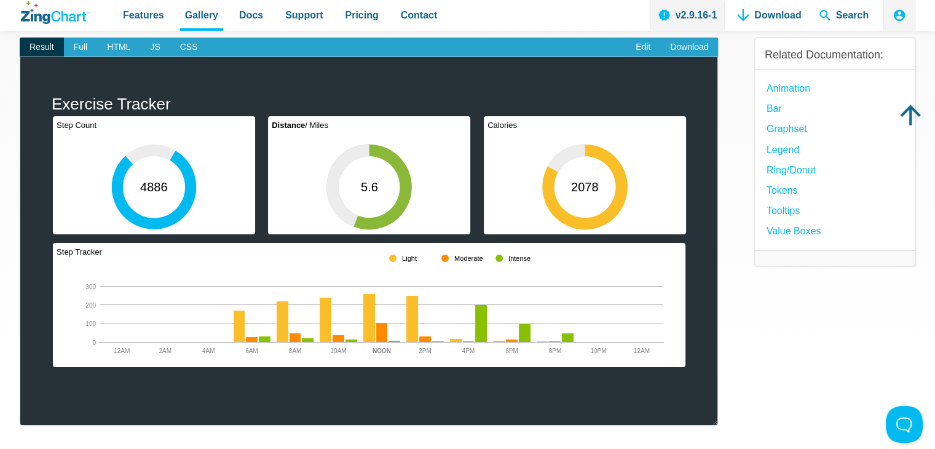
click at [33, 382] on area "App Content" at bounding box center [33, 382] width 0 height 0
click at [402, 220] on img "App Content" at bounding box center [369, 234] width 673 height 295
click at [33, 382] on area "App Content" at bounding box center [33, 382] width 0 height 0
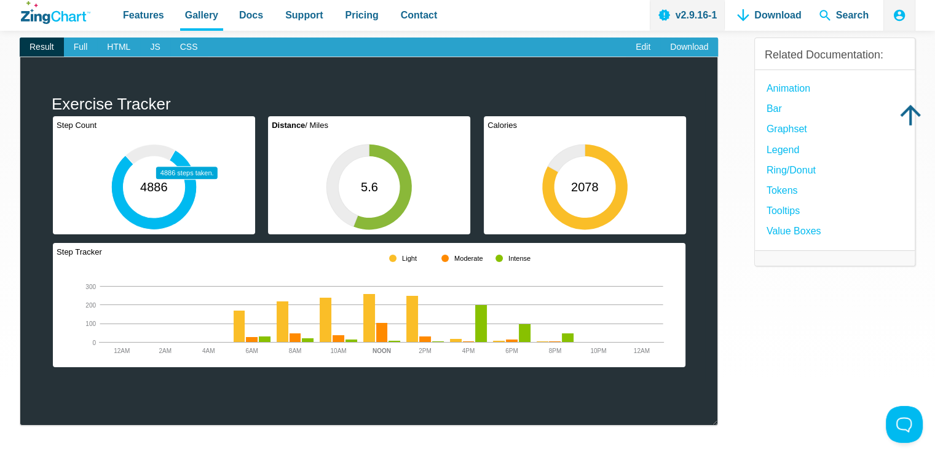
click at [33, 382] on area "App Content" at bounding box center [33, 382] width 0 height 0
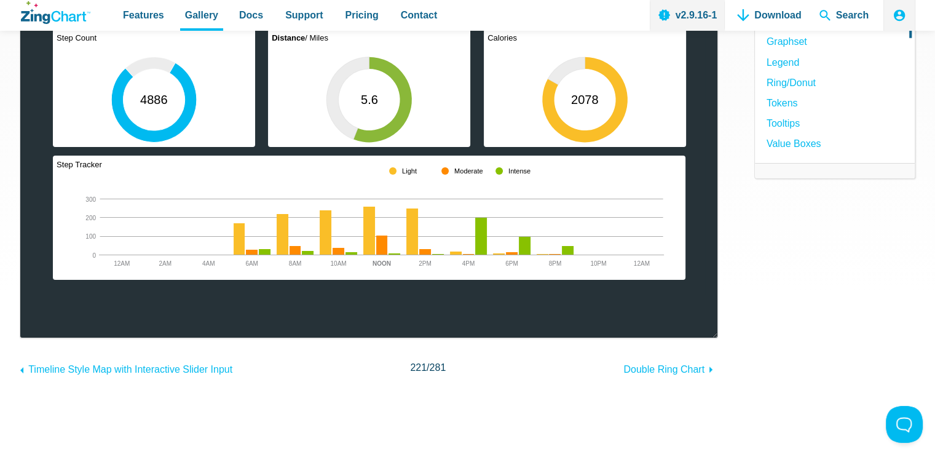
scroll to position [246, 0]
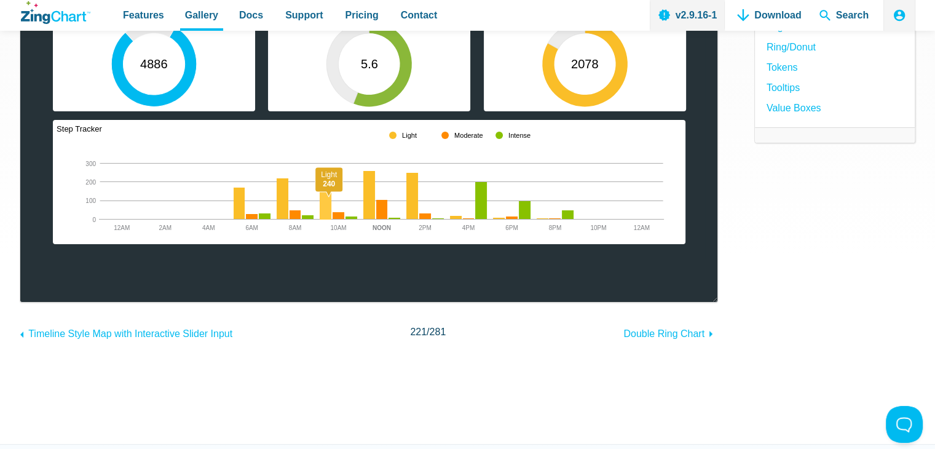
click at [33, 259] on area "App Content" at bounding box center [33, 259] width 0 height 0
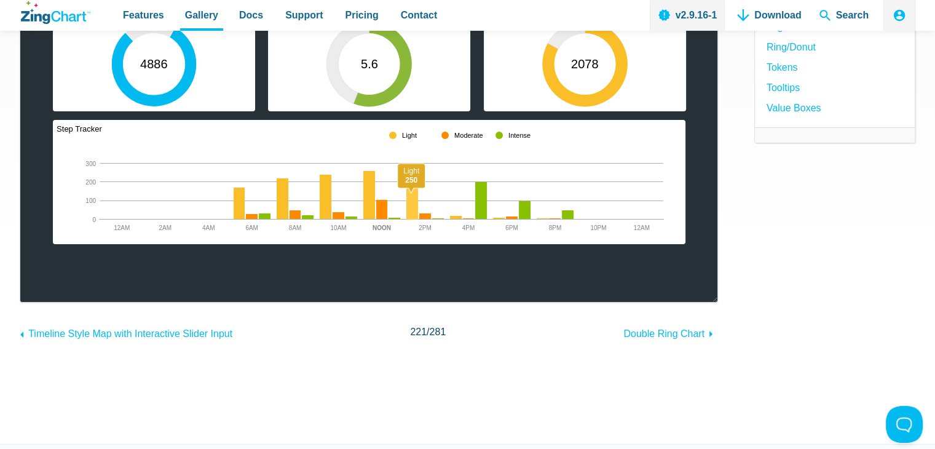
click at [33, 259] on area "App Content" at bounding box center [33, 259] width 0 height 0
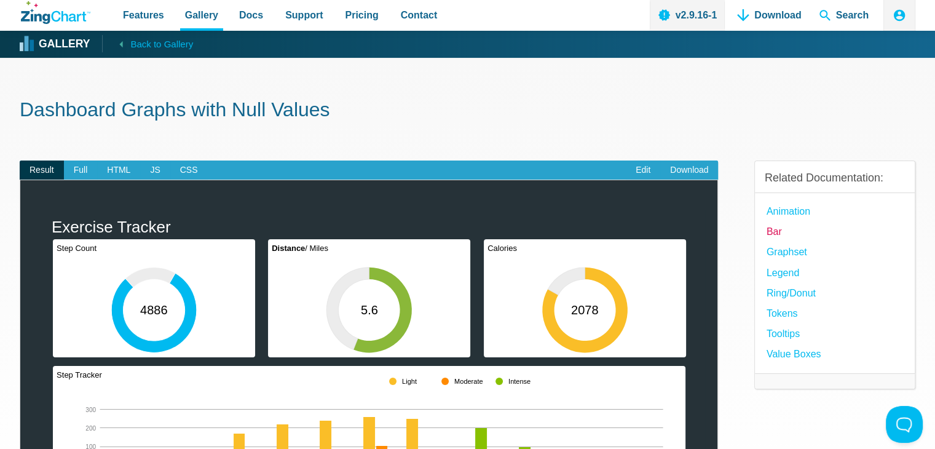
click at [767, 232] on link "Bar" at bounding box center [774, 231] width 15 height 17
